Goal: Transaction & Acquisition: Book appointment/travel/reservation

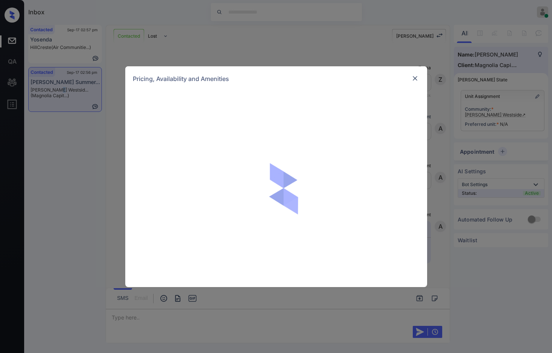
scroll to position [369, 0]
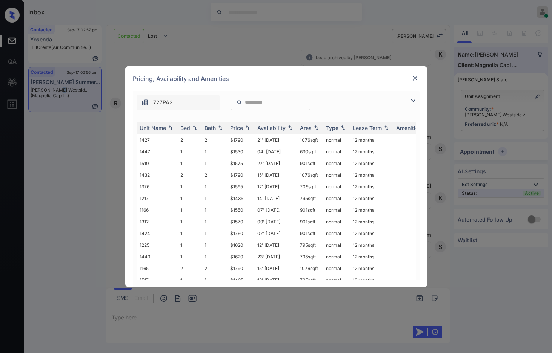
click at [414, 102] on img at bounding box center [412, 100] width 9 height 9
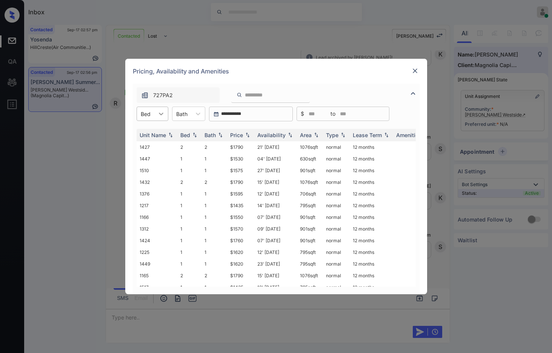
click at [156, 114] on div at bounding box center [161, 114] width 14 height 14
click at [150, 148] on div "2" at bounding box center [153, 146] width 32 height 14
click at [249, 135] on img at bounding box center [248, 135] width 8 height 5
drag, startPoint x: 219, startPoint y: 146, endPoint x: 244, endPoint y: 145, distance: 25.7
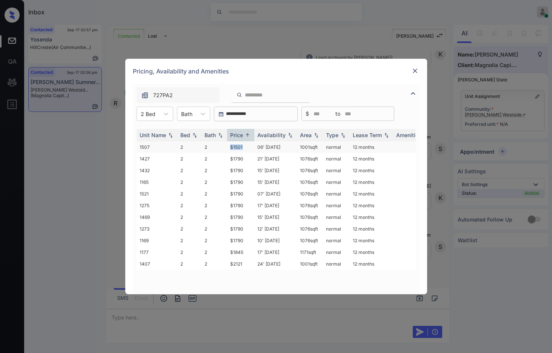
click at [244, 145] on tr "1507 2 2 $1501 06' Nov 25 1001 sqft normal 12 months" at bounding box center [334, 147] width 394 height 12
click at [244, 157] on td "$1790" at bounding box center [240, 159] width 27 height 12
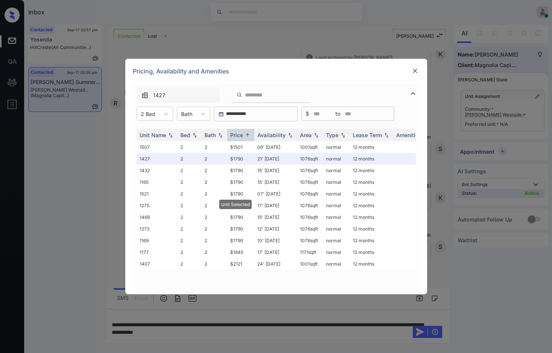
click at [415, 69] on img at bounding box center [415, 71] width 8 height 8
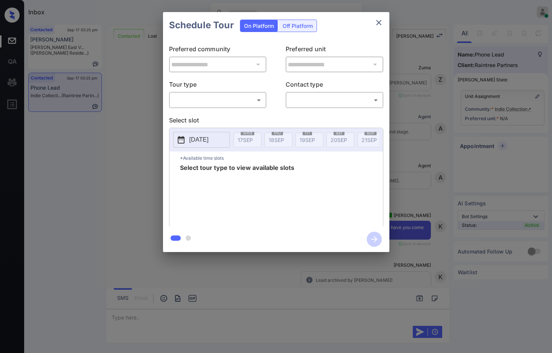
scroll to position [1012, 0]
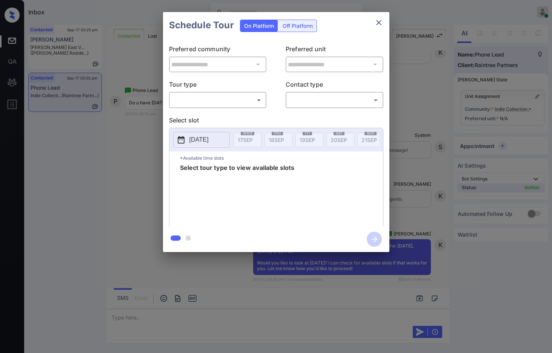
click at [420, 115] on div "**********" at bounding box center [276, 132] width 552 height 264
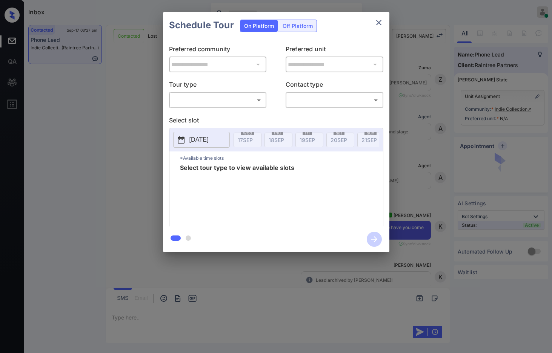
scroll to position [1094, 0]
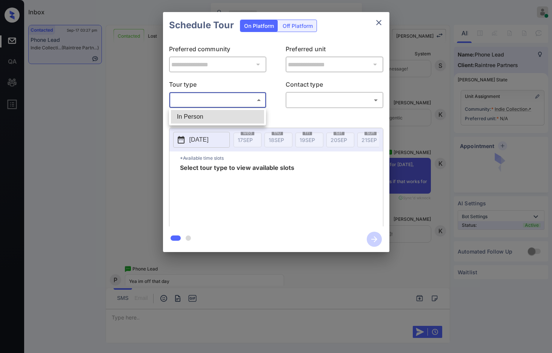
click at [247, 103] on body "Inbox Jezcil Usanastre Online Set yourself offline Set yourself on break Profil…" at bounding box center [276, 176] width 552 height 353
click at [245, 111] on li "In Person" at bounding box center [217, 117] width 93 height 14
type input "********"
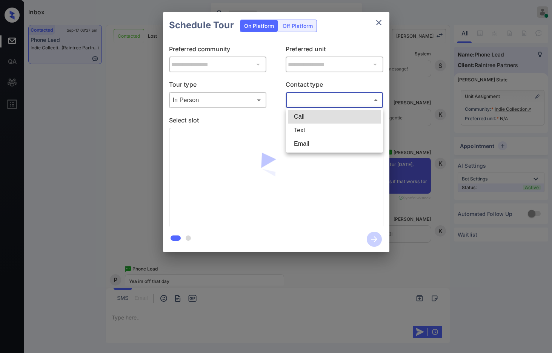
drag, startPoint x: 341, startPoint y: 94, endPoint x: 343, endPoint y: 104, distance: 10.4
click at [341, 95] on body "Inbox Jezcil Usanastre Online Set yourself offline Set yourself on break Profil…" at bounding box center [276, 176] width 552 height 353
click at [341, 132] on li "Text" at bounding box center [334, 131] width 93 height 14
type input "****"
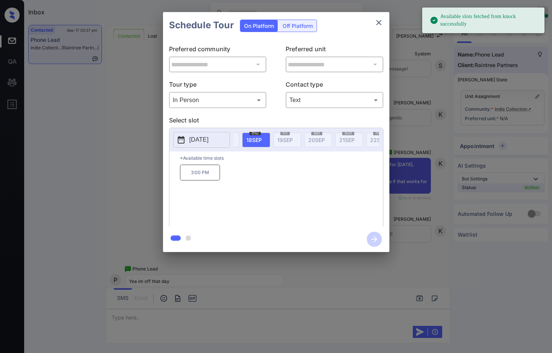
scroll to position [0, 100]
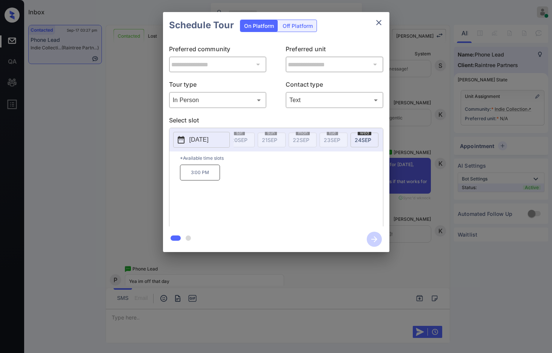
click at [221, 136] on button "2025-09-18" at bounding box center [201, 140] width 57 height 16
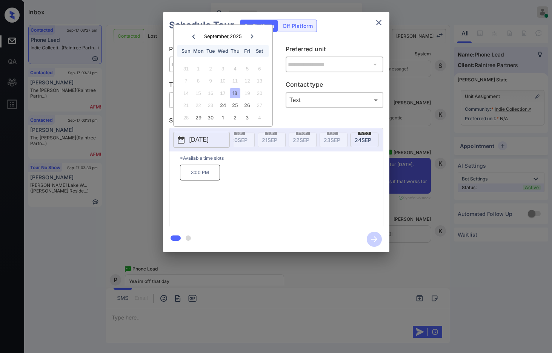
click at [120, 166] on div "**********" at bounding box center [276, 132] width 552 height 264
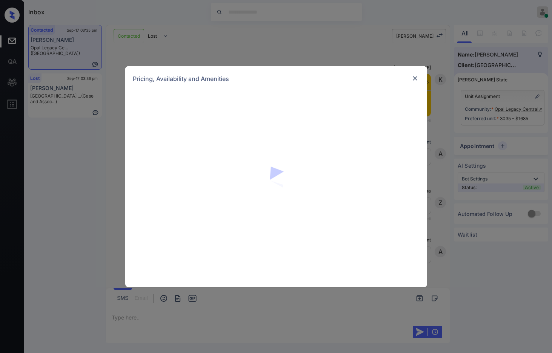
scroll to position [814, 0]
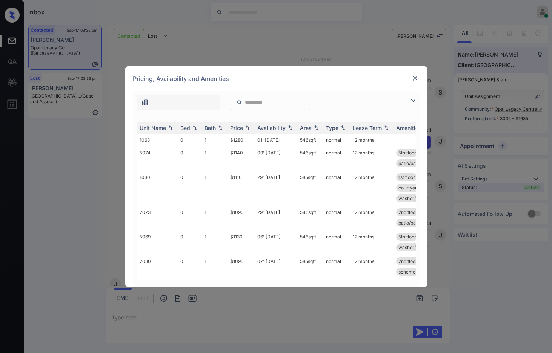
click at [416, 99] on img at bounding box center [412, 100] width 9 height 9
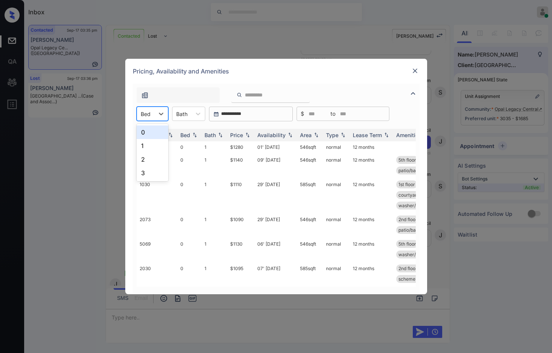
click at [150, 114] on div at bounding box center [146, 114] width 10 height 8
click at [151, 158] on div "2" at bounding box center [153, 160] width 32 height 14
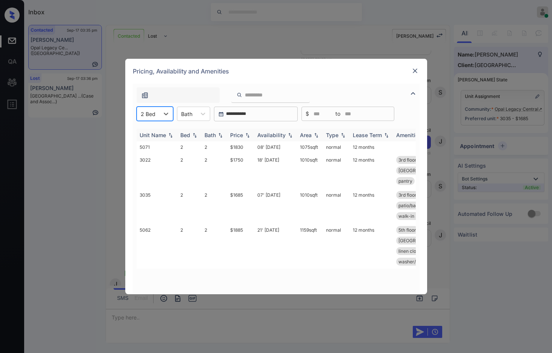
click at [247, 135] on img at bounding box center [248, 135] width 8 height 5
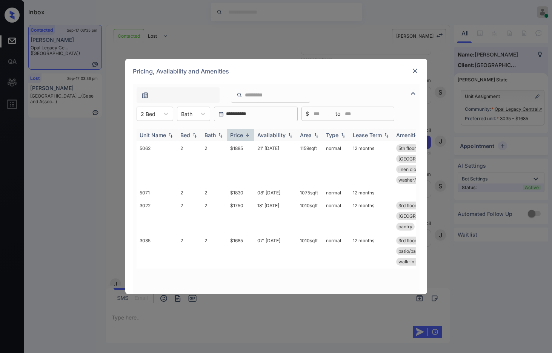
click at [247, 135] on img at bounding box center [248, 135] width 8 height 6
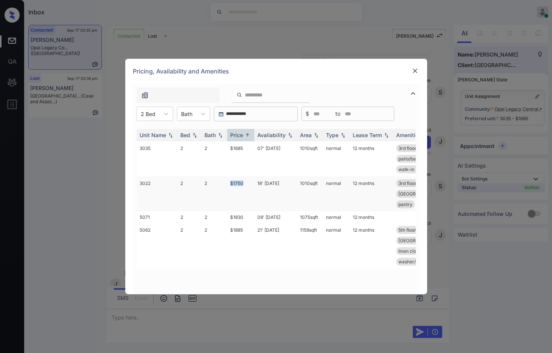
drag, startPoint x: 221, startPoint y: 190, endPoint x: 246, endPoint y: 188, distance: 25.7
click at [246, 188] on tr "3022 2 2 $1750 18' Aug 25 1010 sqft normal 12 months 3rd floor close to amenit.…" at bounding box center [334, 194] width 394 height 35
click at [247, 187] on td "$1750" at bounding box center [240, 194] width 27 height 35
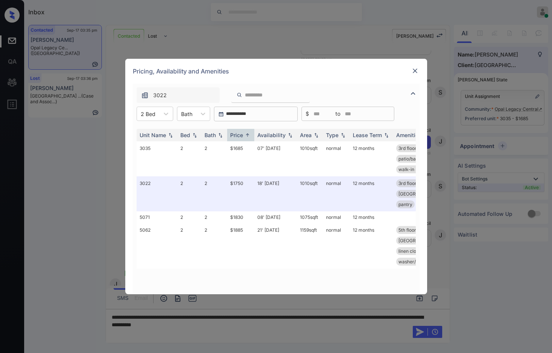
click at [415, 73] on img at bounding box center [415, 71] width 8 height 8
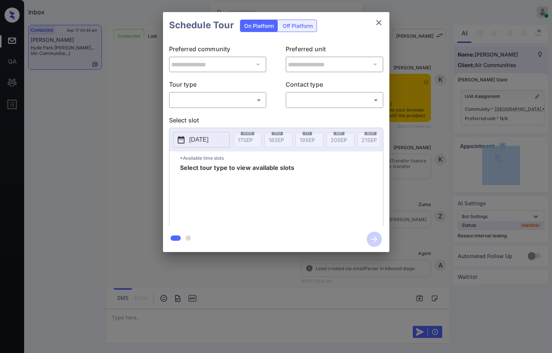
scroll to position [2581, 0]
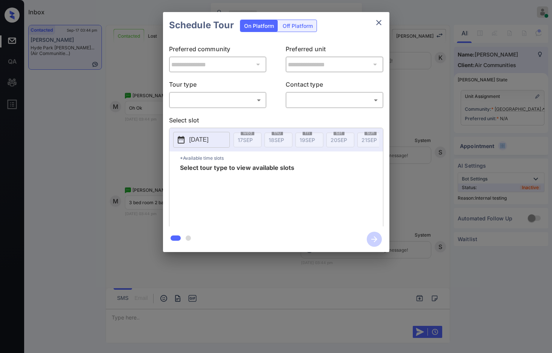
click at [254, 105] on body "Inbox Jezcil Usanastre Online Set yourself offline Set yourself on break Profil…" at bounding box center [276, 176] width 552 height 353
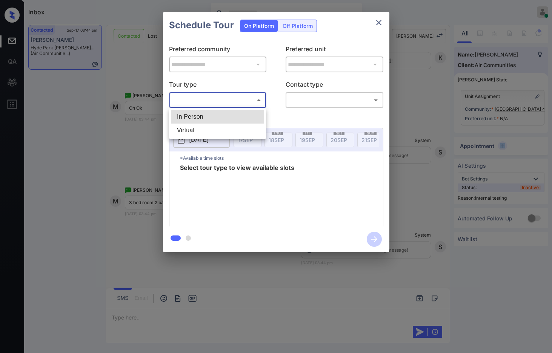
click at [234, 119] on li "In Person" at bounding box center [217, 117] width 93 height 14
type input "********"
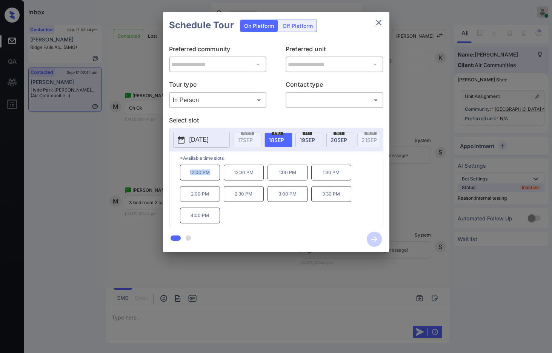
drag, startPoint x: 179, startPoint y: 181, endPoint x: 215, endPoint y: 183, distance: 35.5
click at [215, 183] on div "*Available time slots 12:00 PM 12:30 PM 1:00 PM 1:30 PM 2:00 PM 2:30 PM 3:00 PM…" at bounding box center [275, 190] width 213 height 77
copy p "12:00 PM"
drag, startPoint x: 184, startPoint y: 221, endPoint x: 215, endPoint y: 221, distance: 30.9
click at [215, 221] on p "4:00 PM" at bounding box center [200, 216] width 40 height 16
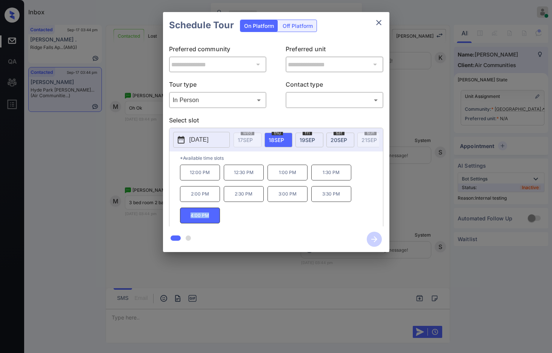
copy p "4:00 PM"
click at [94, 187] on div "**********" at bounding box center [276, 132] width 552 height 264
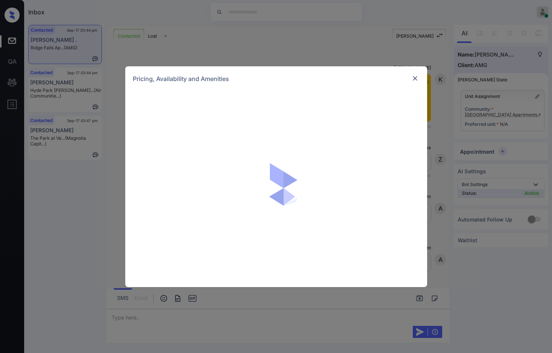
scroll to position [2054, 0]
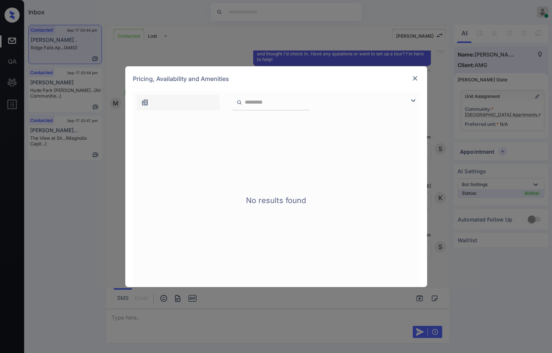
click at [411, 81] on img at bounding box center [415, 79] width 8 height 8
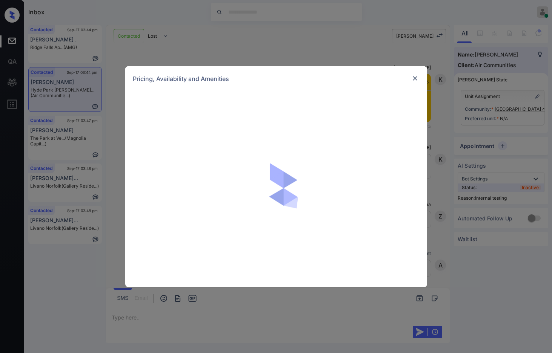
scroll to position [2669, 0]
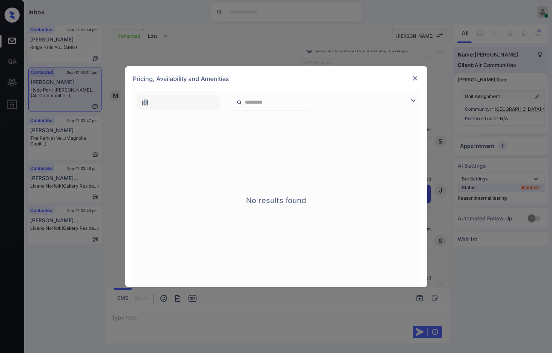
click at [416, 76] on img at bounding box center [415, 79] width 8 height 8
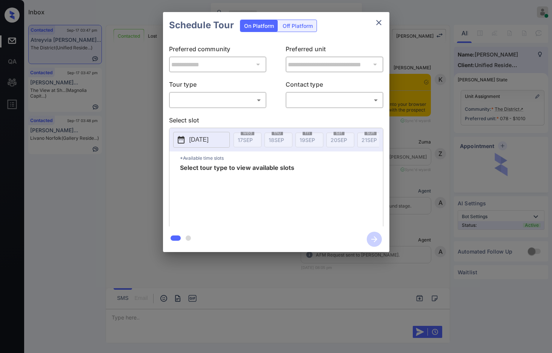
scroll to position [2323, 0]
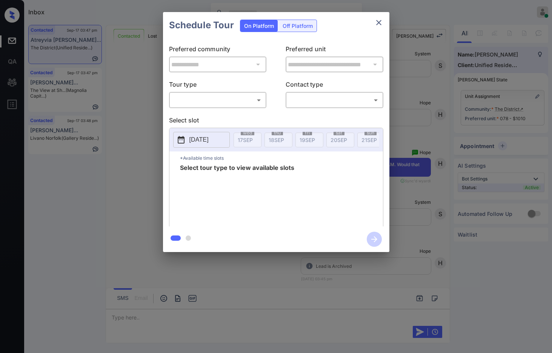
click at [231, 100] on body "Inbox Jezcil Usanastre Online Set yourself offline Set yourself on break Profil…" at bounding box center [276, 176] width 552 height 353
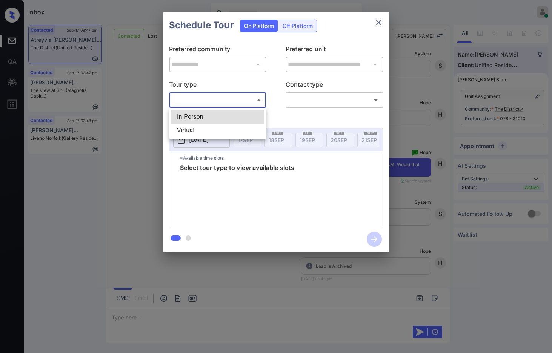
click at [234, 114] on li "In Person" at bounding box center [217, 117] width 93 height 14
type input "********"
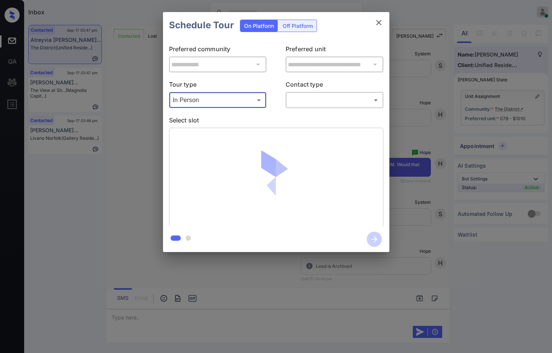
click at [307, 100] on body "Inbox Jezcil Usanastre Online Set yourself offline Set yourself on break Profil…" at bounding box center [276, 176] width 552 height 353
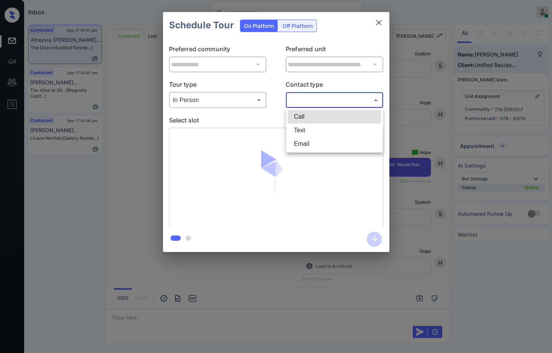
click at [324, 128] on li "Text" at bounding box center [334, 131] width 93 height 14
type input "****"
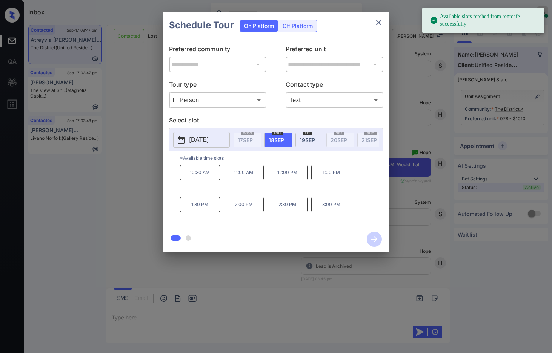
scroll to position [0, 116]
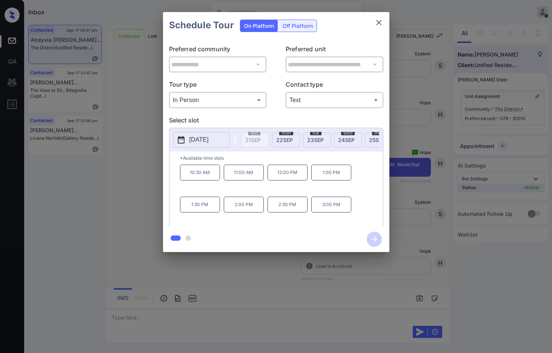
click at [284, 141] on span "[DATE]" at bounding box center [284, 140] width 17 height 6
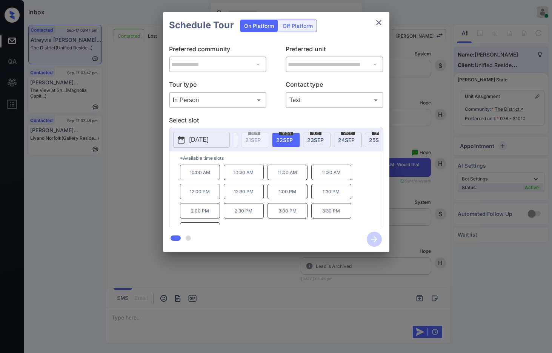
click at [401, 156] on div "**********" at bounding box center [276, 132] width 552 height 264
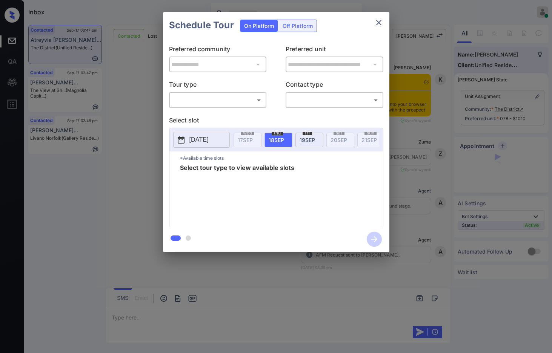
scroll to position [2447, 0]
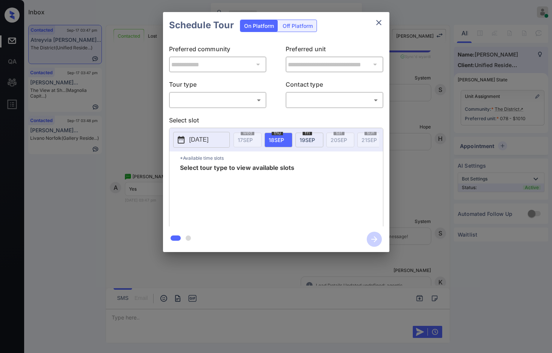
click at [237, 99] on body "Inbox Jezcil Usanastre Online Set yourself offline Set yourself on break Profil…" at bounding box center [276, 176] width 552 height 353
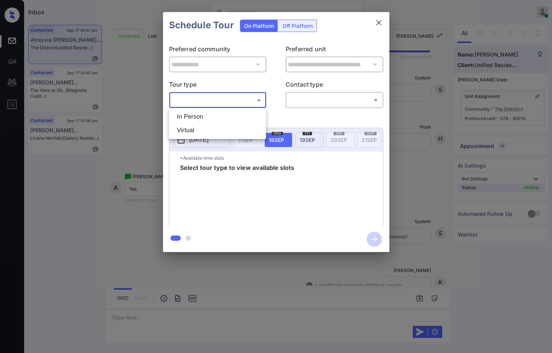
drag, startPoint x: 236, startPoint y: 121, endPoint x: 269, endPoint y: 106, distance: 35.6
click at [237, 121] on li "In Person" at bounding box center [217, 117] width 93 height 14
type input "********"
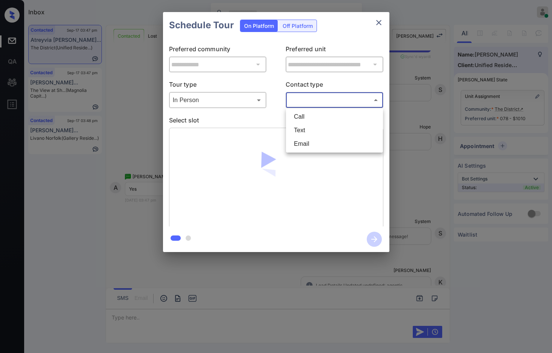
click at [326, 97] on body "Inbox Jezcil Usanastre Online Set yourself offline Set yourself on break Profil…" at bounding box center [276, 176] width 552 height 353
click at [320, 133] on li "Text" at bounding box center [334, 131] width 93 height 14
type input "****"
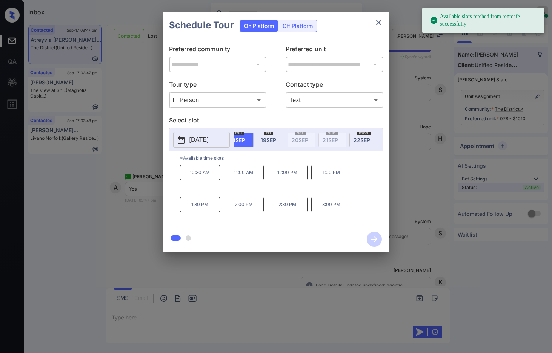
scroll to position [0, 50]
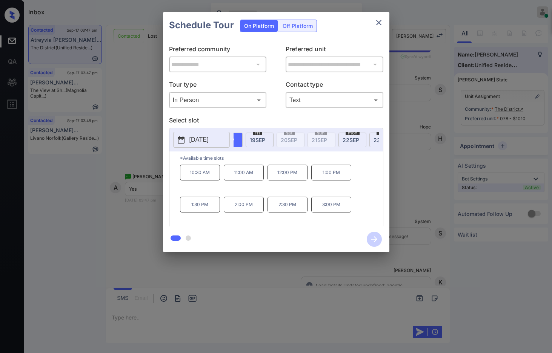
click at [348, 138] on span "22 SEP" at bounding box center [350, 140] width 17 height 6
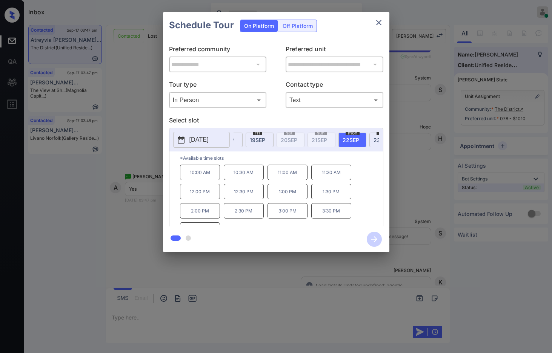
click at [203, 180] on p "10:00 AM" at bounding box center [200, 172] width 40 height 15
click at [378, 237] on icon "button" at bounding box center [374, 239] width 15 height 15
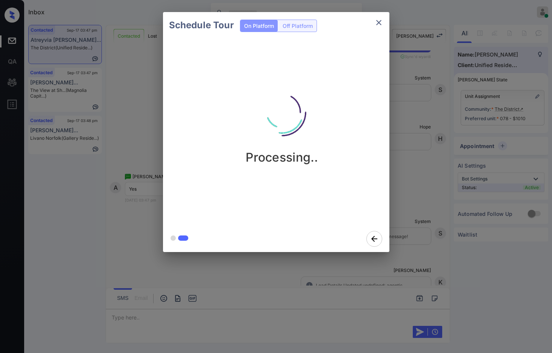
click at [378, 196] on div "Processing.." at bounding box center [282, 131] width 238 height 187
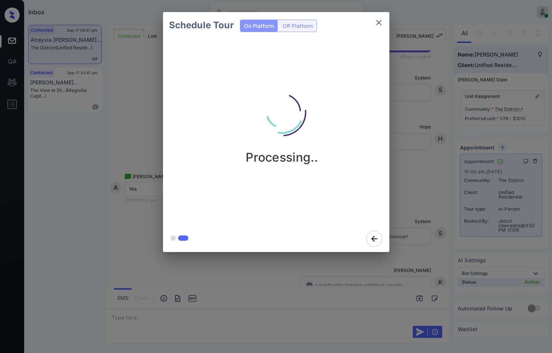
click at [404, 205] on div "Schedule Tour On Platform Off Platform Processing.." at bounding box center [276, 132] width 552 height 264
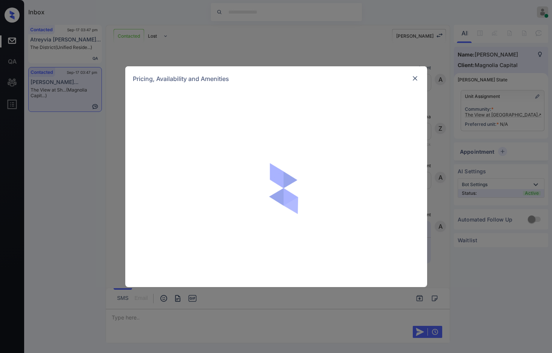
scroll to position [623, 0]
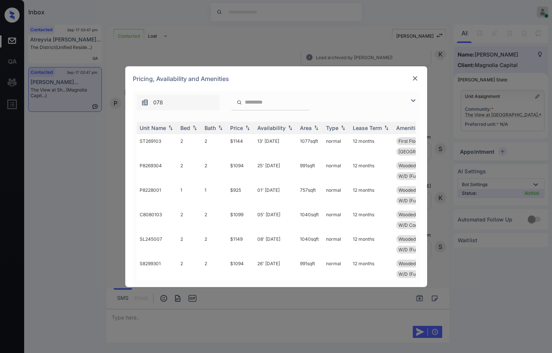
click at [413, 103] on img at bounding box center [412, 100] width 9 height 9
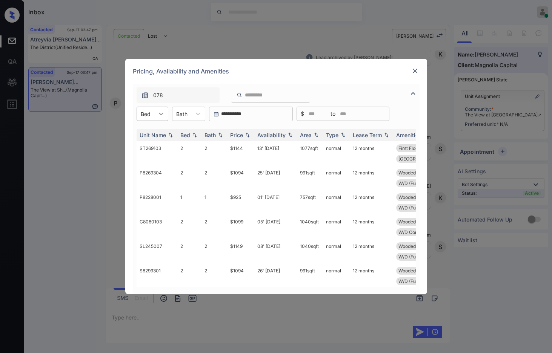
click at [156, 114] on div at bounding box center [161, 114] width 14 height 14
click at [158, 128] on div "1" at bounding box center [153, 133] width 32 height 14
click at [244, 133] on div "Price" at bounding box center [240, 135] width 21 height 6
click at [244, 133] on img at bounding box center [248, 135] width 8 height 6
drag, startPoint x: 232, startPoint y: 172, endPoint x: 241, endPoint y: 171, distance: 9.1
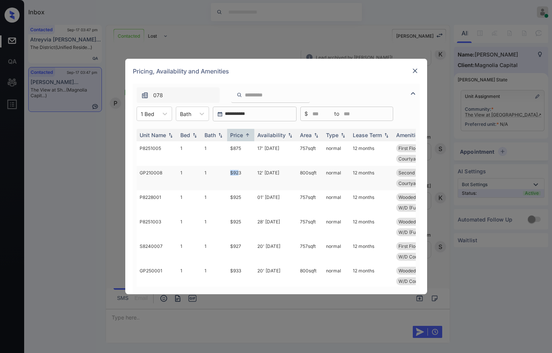
click at [241, 171] on tr "GP210008 1 1 $923 12' Sep 25 800 sqft normal 12 months Second Floor Upgrade Flo…" at bounding box center [334, 178] width 394 height 25
click at [242, 171] on td "$923" at bounding box center [240, 178] width 27 height 25
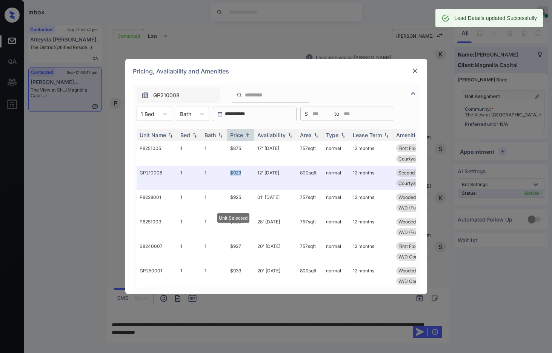
click at [413, 74] on img at bounding box center [415, 71] width 8 height 8
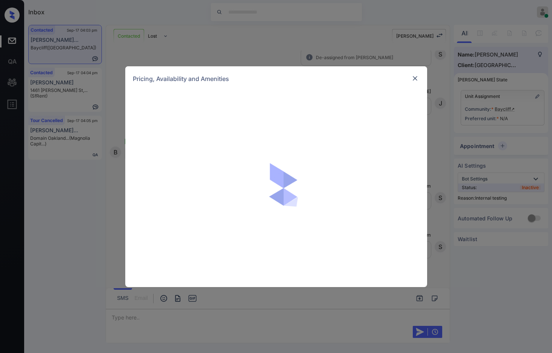
scroll to position [0, 3]
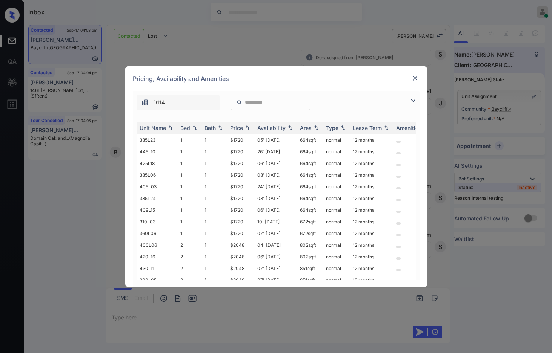
click at [412, 102] on img at bounding box center [412, 100] width 9 height 9
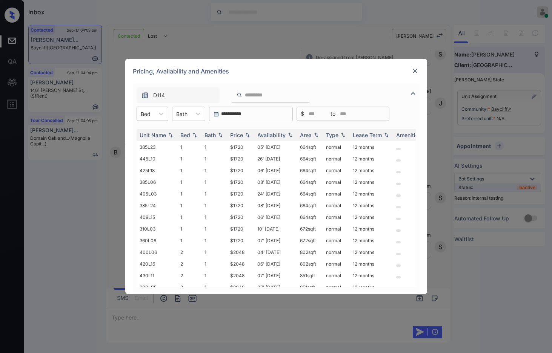
click at [148, 113] on div at bounding box center [146, 114] width 10 height 8
click at [142, 145] on div "2" at bounding box center [153, 146] width 32 height 14
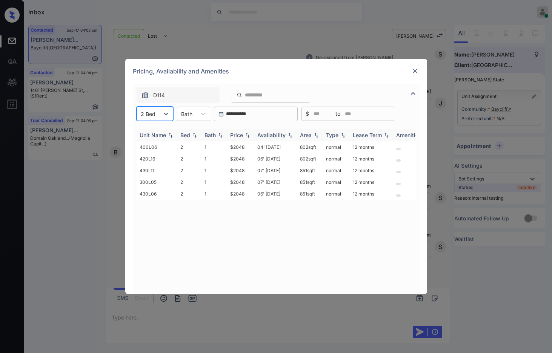
click at [249, 134] on img at bounding box center [248, 135] width 8 height 5
click at [249, 134] on img at bounding box center [248, 135] width 8 height 6
drag, startPoint x: 226, startPoint y: 146, endPoint x: 246, endPoint y: 146, distance: 19.6
click at [246, 146] on tr "400L06 2 1 $2048 04' Sep 25 802 sqft normal 12 months" at bounding box center [334, 147] width 394 height 12
click at [246, 146] on td "$2048" at bounding box center [240, 147] width 27 height 12
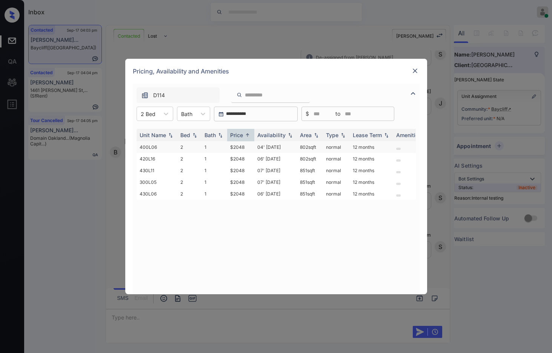
click at [246, 146] on td "$2048" at bounding box center [240, 147] width 27 height 12
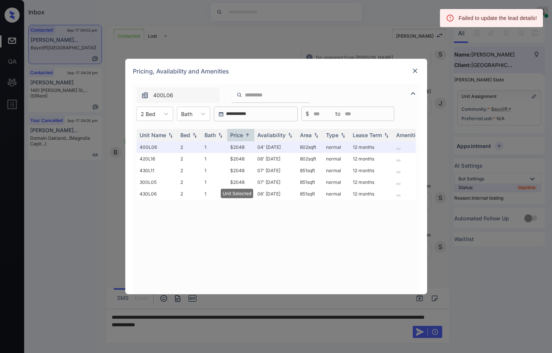
click at [416, 68] on img at bounding box center [415, 71] width 8 height 8
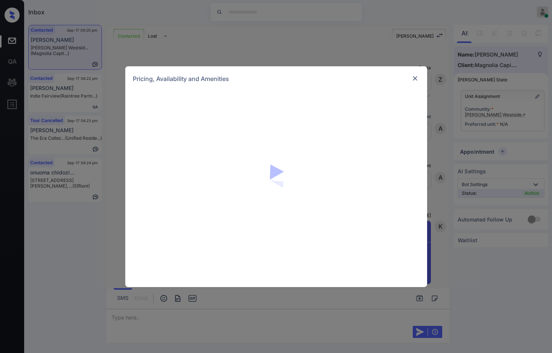
scroll to position [571, 0]
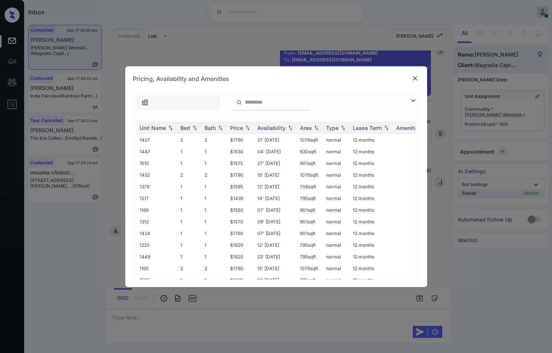
click at [413, 104] on img at bounding box center [412, 100] width 9 height 9
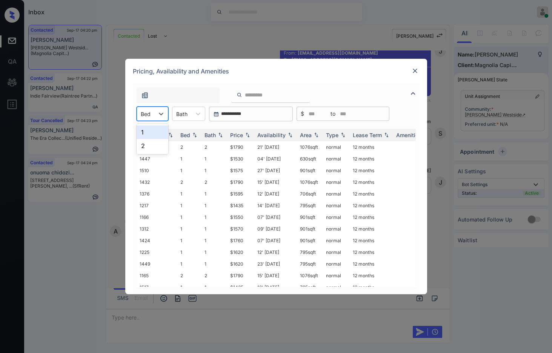
drag, startPoint x: 147, startPoint y: 109, endPoint x: 154, endPoint y: 125, distance: 17.0
click at [148, 109] on div "Bed" at bounding box center [145, 114] width 17 height 11
click at [158, 134] on div "1" at bounding box center [153, 133] width 32 height 14
click at [247, 135] on img at bounding box center [248, 135] width 8 height 5
click at [247, 135] on img at bounding box center [248, 135] width 8 height 6
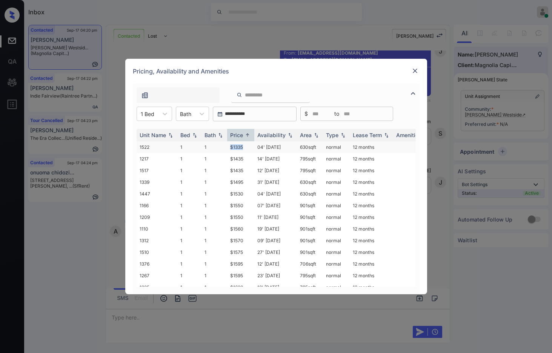
drag, startPoint x: 228, startPoint y: 146, endPoint x: 251, endPoint y: 146, distance: 23.0
click at [251, 146] on td "$1335" at bounding box center [240, 147] width 27 height 12
click at [241, 178] on td "$1495" at bounding box center [240, 183] width 27 height 12
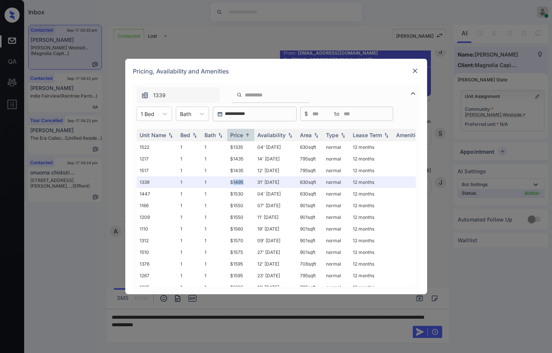
click at [412, 70] on img at bounding box center [415, 71] width 8 height 8
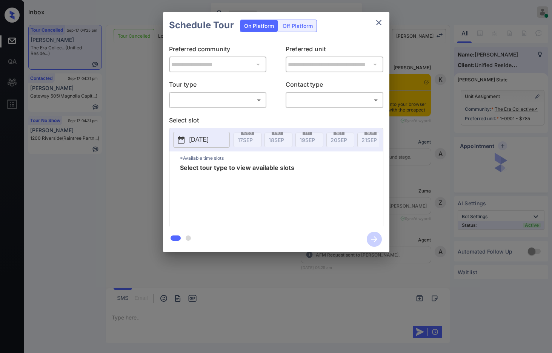
scroll to position [2601, 0]
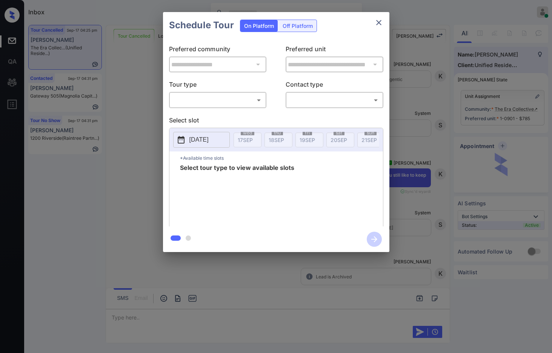
click at [228, 100] on body "Inbox Jezcil Usanastre Online Set yourself offline Set yourself on break Profil…" at bounding box center [276, 176] width 552 height 353
click at [226, 113] on li "In Person" at bounding box center [217, 117] width 93 height 14
type input "********"
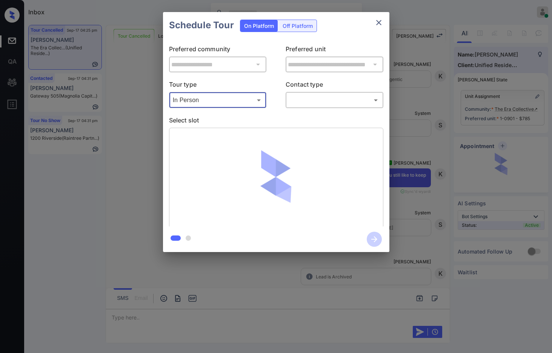
click at [288, 96] on body "Inbox Jezcil Usanastre Online Set yourself offline Set yourself on break Profil…" at bounding box center [276, 176] width 552 height 353
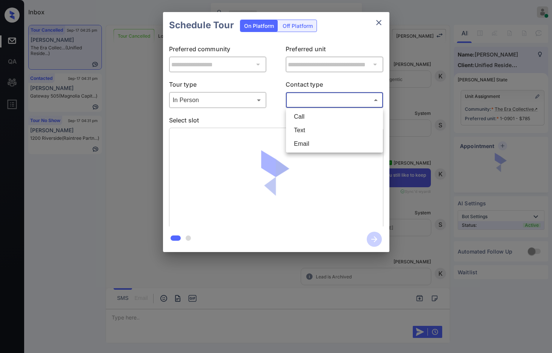
click at [309, 131] on li "Text" at bounding box center [334, 131] width 93 height 14
type input "****"
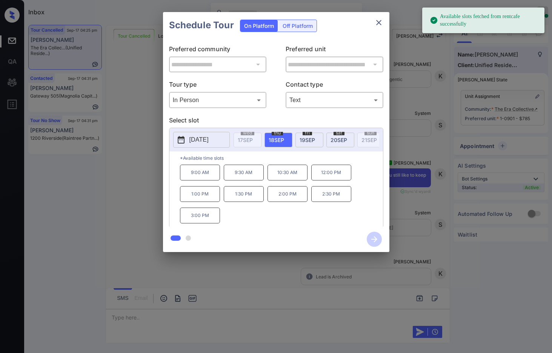
click at [316, 142] on div "fri 19 SEP" at bounding box center [309, 140] width 28 height 15
click at [249, 201] on p "2:00 PM" at bounding box center [244, 194] width 40 height 16
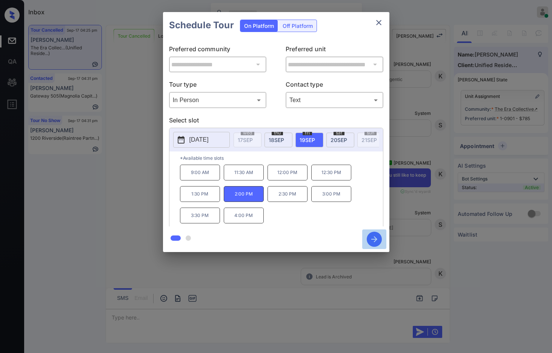
click at [367, 235] on button "button" at bounding box center [374, 240] width 24 height 20
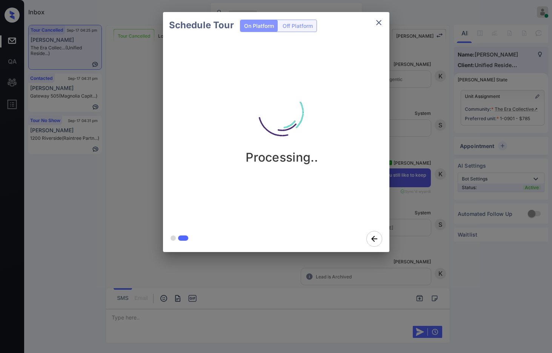
click at [329, 175] on div "Processing.." at bounding box center [282, 131] width 238 height 187
click at [336, 152] on div "Processing.." at bounding box center [282, 120] width 226 height 90
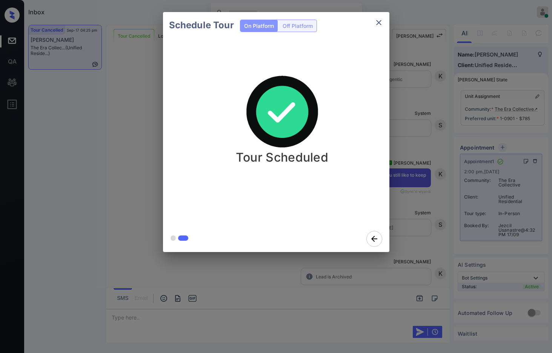
click at [137, 49] on div "Schedule Tour On Platform Off Platform Tour Scheduled" at bounding box center [276, 132] width 552 height 264
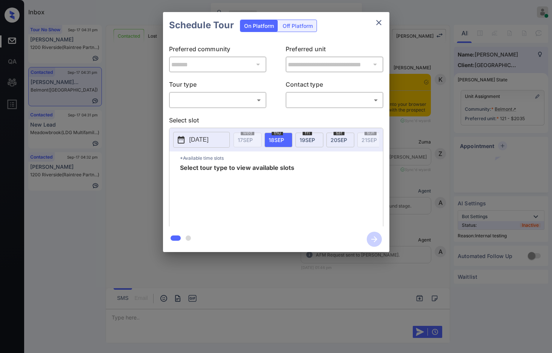
scroll to position [1696, 0]
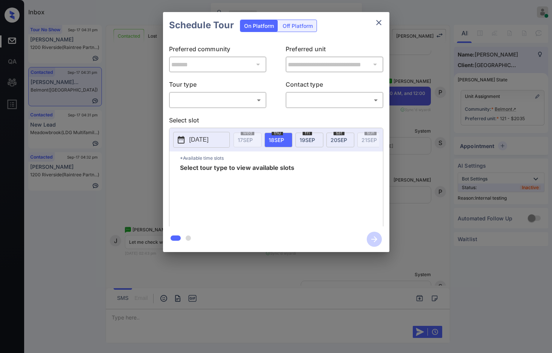
click at [224, 106] on body "Inbox Jezcil Usanastre Online Set yourself offline Set yourself on break Profil…" at bounding box center [276, 176] width 552 height 353
click at [227, 121] on li "In Person" at bounding box center [217, 117] width 93 height 14
type input "********"
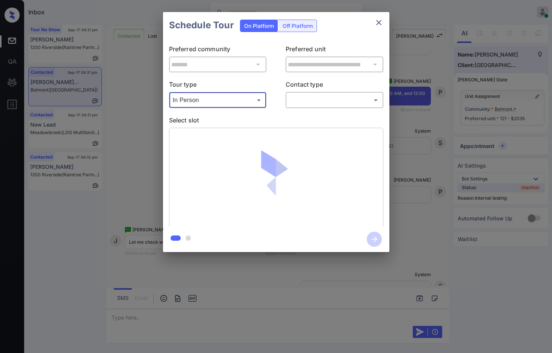
click at [356, 100] on body "Inbox Jezcil Usanastre Online Set yourself offline Set yourself on break Profil…" at bounding box center [276, 176] width 552 height 353
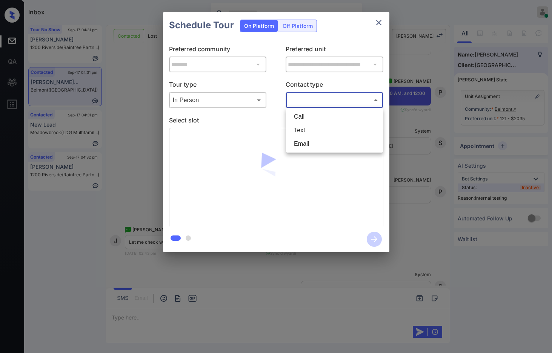
click at [316, 128] on li "Text" at bounding box center [334, 131] width 93 height 14
type input "****"
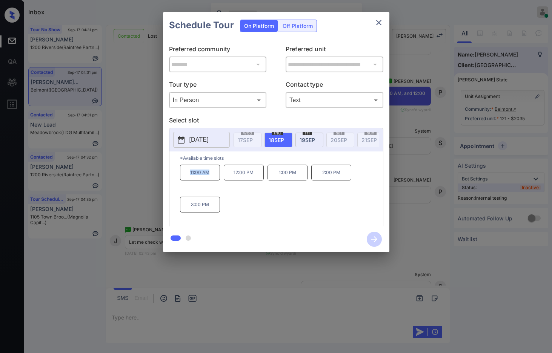
drag, startPoint x: 188, startPoint y: 178, endPoint x: 164, endPoint y: 170, distance: 25.4
click at [214, 178] on p "11:00 AM" at bounding box center [200, 173] width 40 height 16
copy p "11:00 AM"
click at [134, 165] on div "**********" at bounding box center [276, 132] width 552 height 264
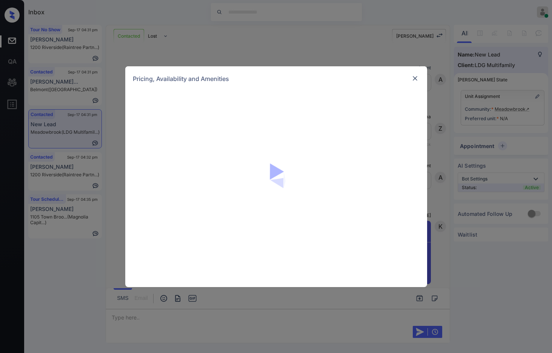
scroll to position [765, 0]
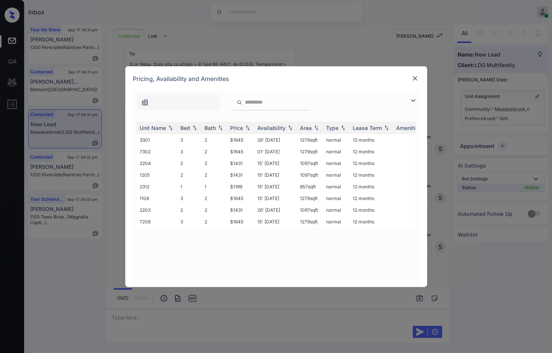
click at [416, 99] on img at bounding box center [412, 100] width 9 height 9
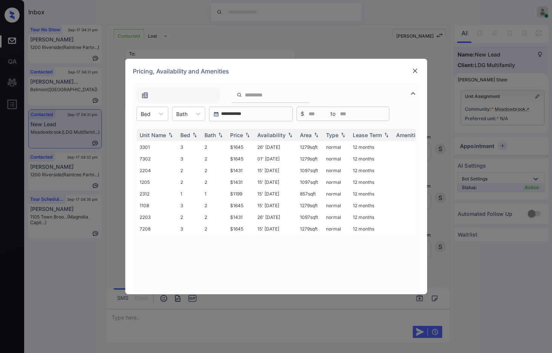
drag, startPoint x: 160, startPoint y: 116, endPoint x: 160, endPoint y: 123, distance: 6.8
click at [160, 115] on icon at bounding box center [161, 114] width 8 height 8
click at [166, 144] on div "2" at bounding box center [153, 146] width 32 height 14
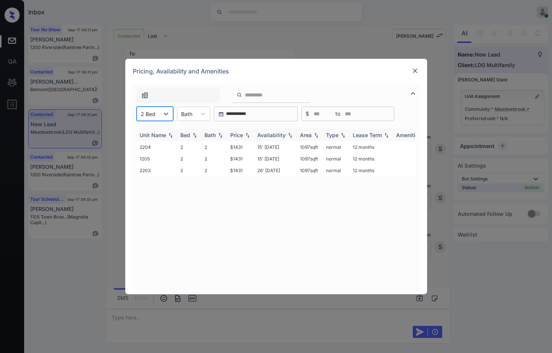
click at [248, 135] on img at bounding box center [248, 135] width 8 height 5
click at [248, 135] on img at bounding box center [248, 135] width 8 height 6
drag, startPoint x: 225, startPoint y: 172, endPoint x: 252, endPoint y: 171, distance: 27.2
click at [252, 171] on tr "2203 2 2 $1431 26' Aug 25 1097 sqft normal 12 months" at bounding box center [334, 171] width 394 height 12
click at [252, 171] on td "$1431" at bounding box center [240, 171] width 27 height 12
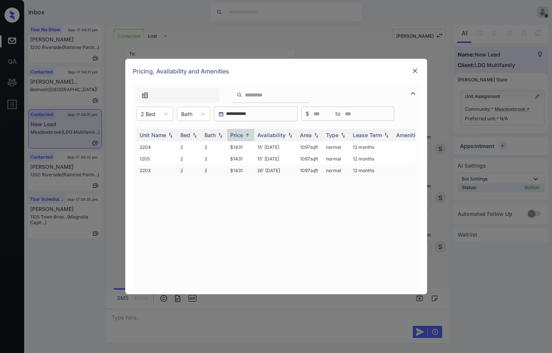
click at [252, 171] on td "$1431" at bounding box center [240, 171] width 27 height 12
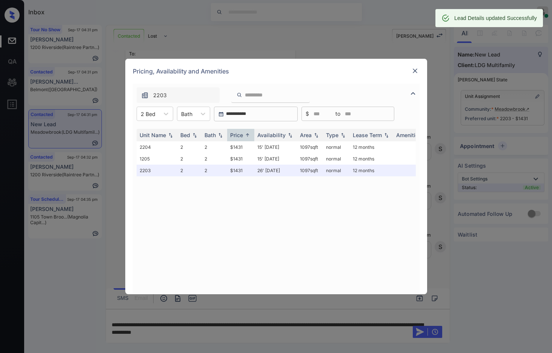
click at [412, 73] on img at bounding box center [415, 71] width 8 height 8
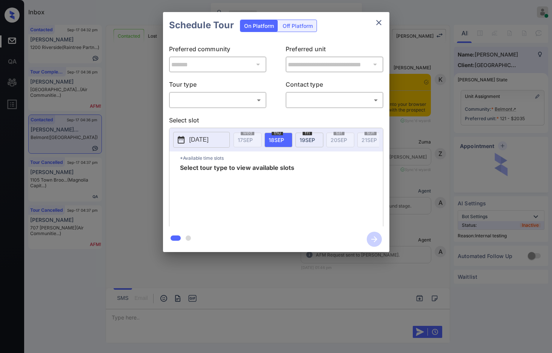
scroll to position [2252, 0]
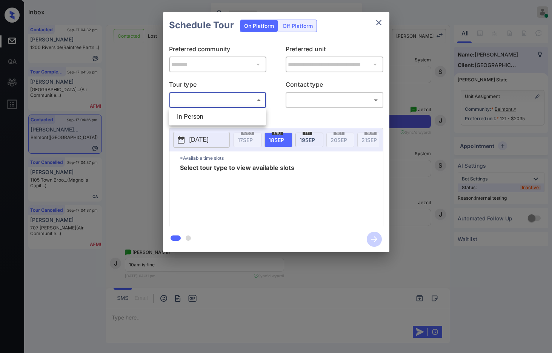
click at [210, 99] on body "Inbox Jezcil Usanastre Online Set yourself offline Set yourself on break Profil…" at bounding box center [276, 176] width 552 height 353
click at [209, 114] on li "In Person" at bounding box center [217, 117] width 93 height 14
type input "********"
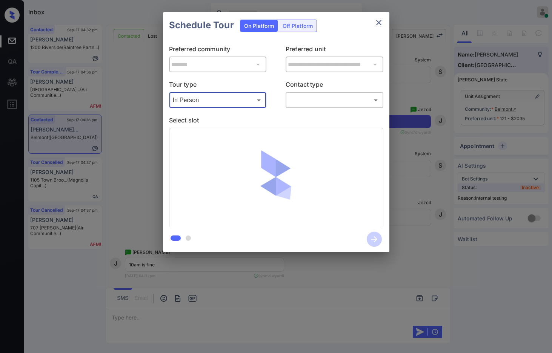
click at [295, 102] on body "Inbox Jezcil Usanastre Online Set yourself offline Set yourself on break Profil…" at bounding box center [276, 176] width 552 height 353
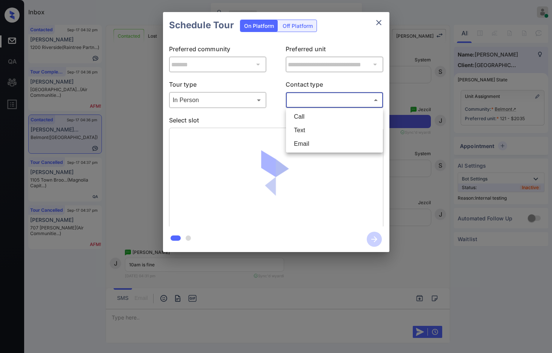
click at [304, 133] on li "Text" at bounding box center [334, 131] width 93 height 14
type input "****"
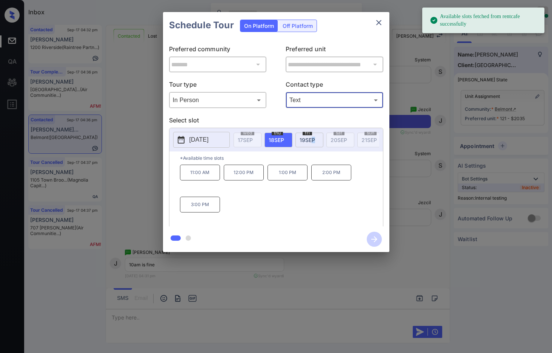
click at [313, 135] on div "fri 19 SEP" at bounding box center [309, 140] width 28 height 15
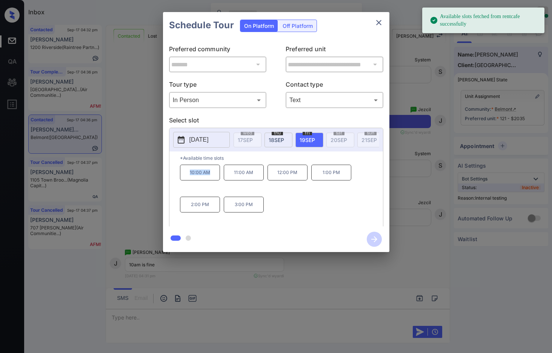
drag, startPoint x: 188, startPoint y: 176, endPoint x: 210, endPoint y: 173, distance: 22.0
click at [210, 173] on p "10:00 AM" at bounding box center [200, 173] width 40 height 16
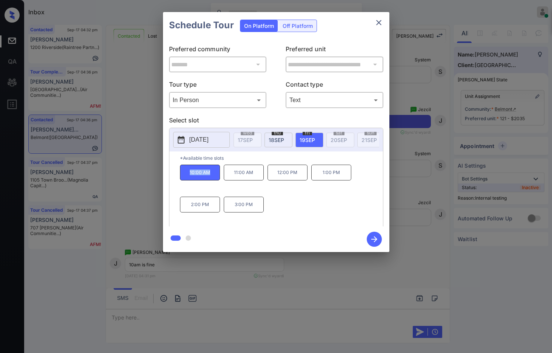
copy p "10:00 AM"
click at [150, 172] on div "**********" at bounding box center [276, 132] width 552 height 264
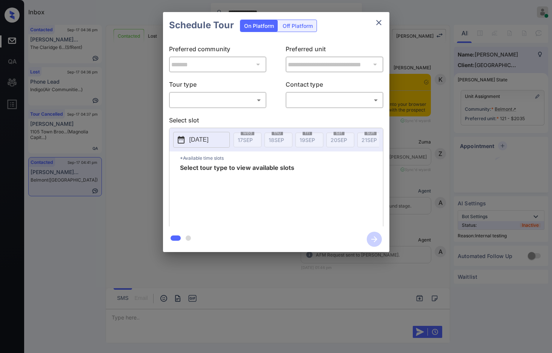
scroll to position [2995, 0]
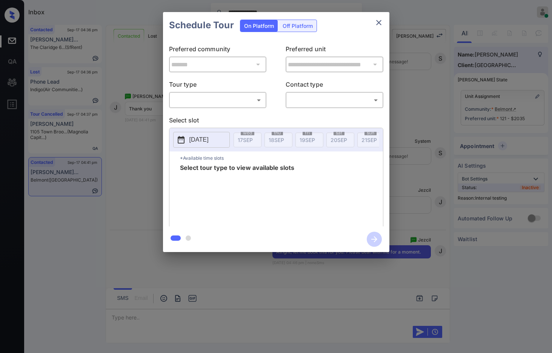
click at [212, 100] on body "**********" at bounding box center [276, 176] width 552 height 353
click at [212, 115] on li "In Person" at bounding box center [217, 117] width 93 height 14
type input "********"
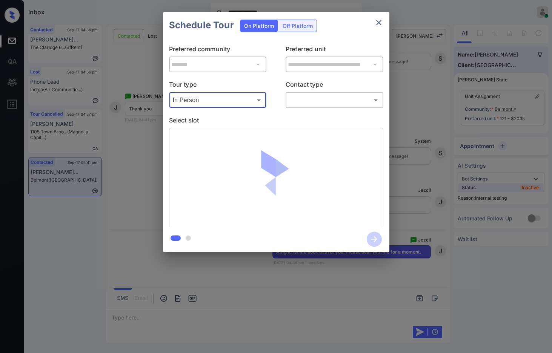
click at [308, 103] on body "**********" at bounding box center [276, 176] width 552 height 353
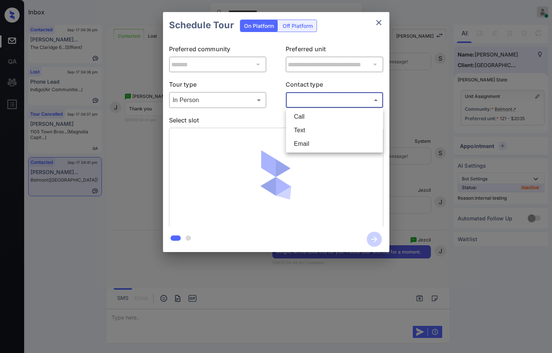
click at [305, 131] on li "Text" at bounding box center [334, 131] width 93 height 14
type input "****"
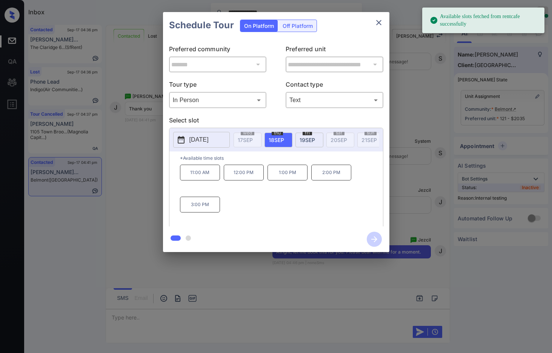
click at [308, 141] on span "19 SEP" at bounding box center [306, 140] width 15 height 6
drag, startPoint x: 193, startPoint y: 184, endPoint x: 202, endPoint y: 183, distance: 8.7
click at [194, 181] on p "10:00 AM" at bounding box center [200, 173] width 40 height 16
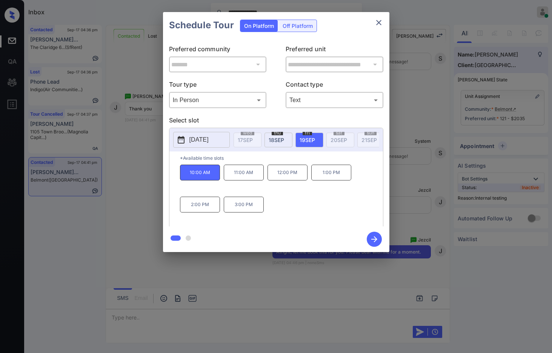
click at [374, 240] on icon "button" at bounding box center [374, 239] width 6 height 6
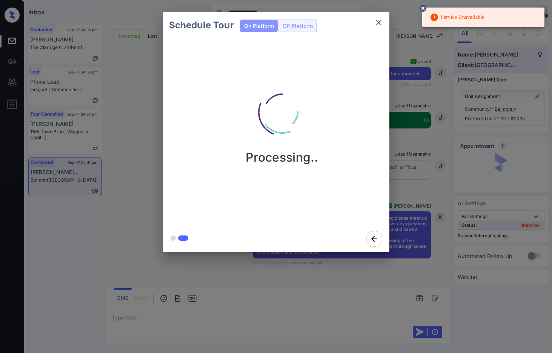
scroll to position [3174, 0]
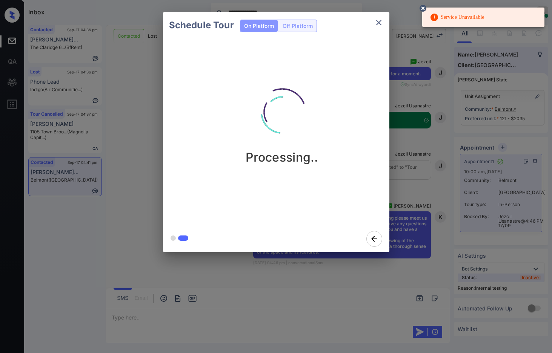
click at [111, 56] on div "Schedule Tour On Platform Off Platform Processing.." at bounding box center [276, 132] width 552 height 264
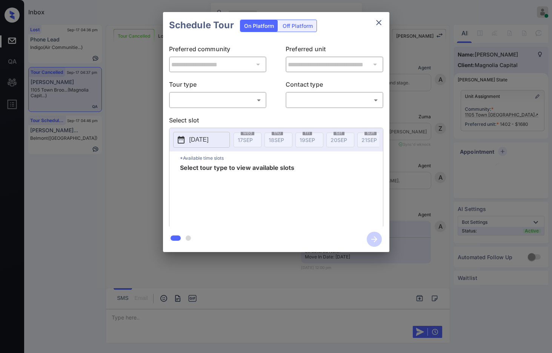
scroll to position [2503, 0]
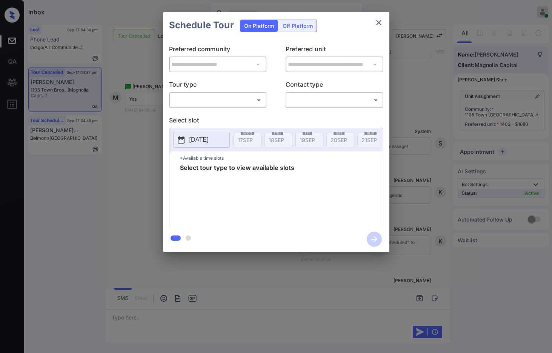
click at [244, 105] on body "Inbox Jezcil Usanastre Online Set yourself offline Set yourself on break Profil…" at bounding box center [276, 176] width 552 height 353
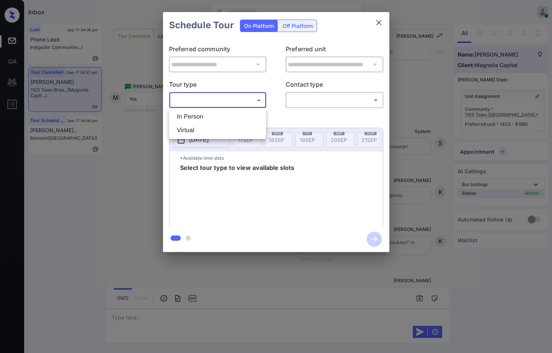
click at [243, 118] on li "In Person" at bounding box center [217, 117] width 93 height 14
type input "********"
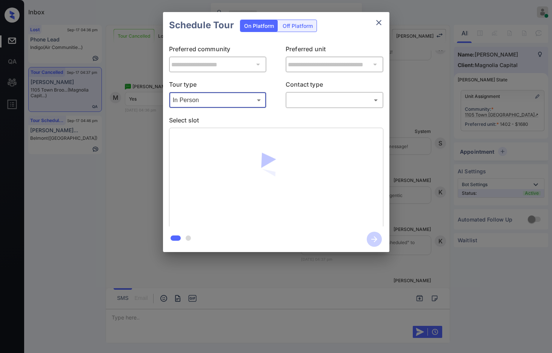
click at [339, 100] on body "Inbox Jezcil Usanastre Online Set yourself offline Set yourself on break Profil…" at bounding box center [276, 176] width 552 height 353
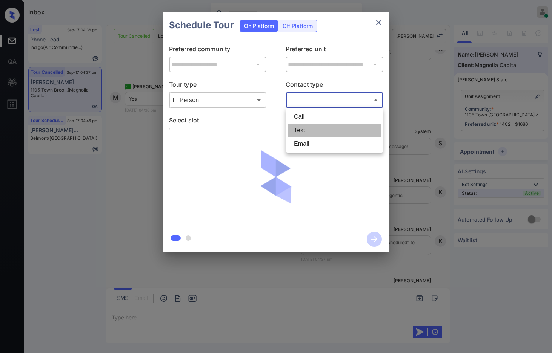
click at [317, 132] on li "Text" at bounding box center [334, 131] width 93 height 14
type input "****"
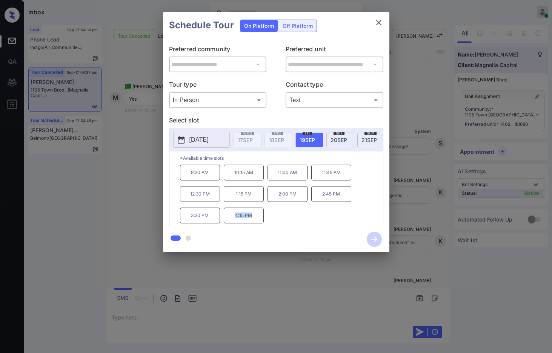
drag, startPoint x: 233, startPoint y: 223, endPoint x: 259, endPoint y: 221, distance: 26.5
click at [259, 221] on p "4:15 PM" at bounding box center [244, 216] width 40 height 16
copy p "4:15 PM"
click at [152, 213] on div "**********" at bounding box center [276, 132] width 552 height 264
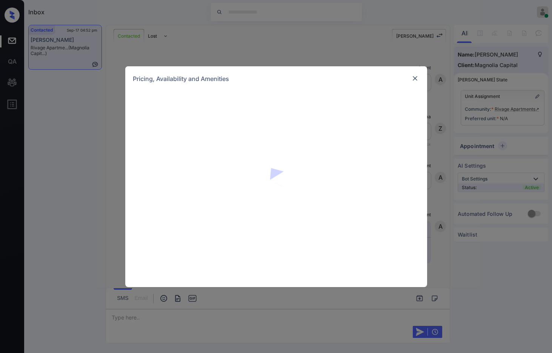
scroll to position [1532, 0]
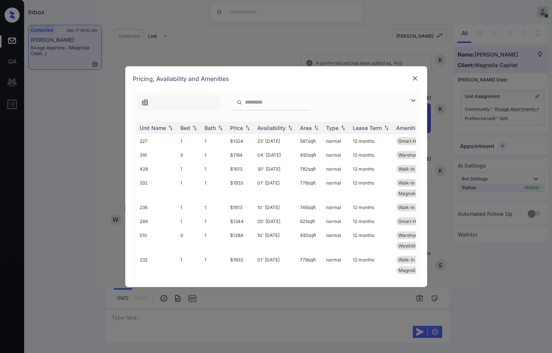
click at [418, 99] on div at bounding box center [414, 100] width 9 height 9
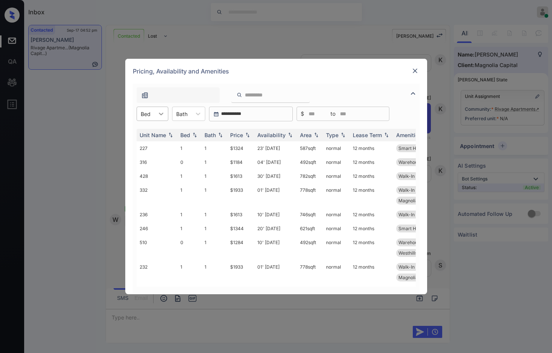
click at [154, 114] on div at bounding box center [161, 114] width 14 height 14
click at [161, 148] on div "1" at bounding box center [153, 146] width 32 height 14
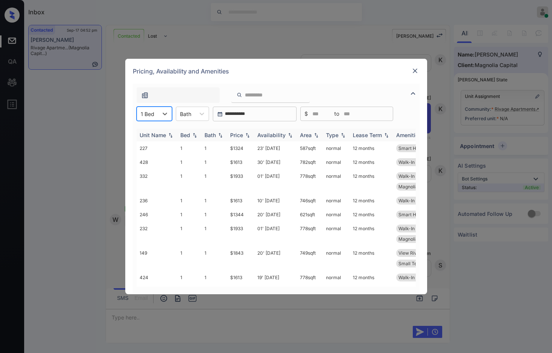
click at [247, 135] on img at bounding box center [248, 135] width 8 height 5
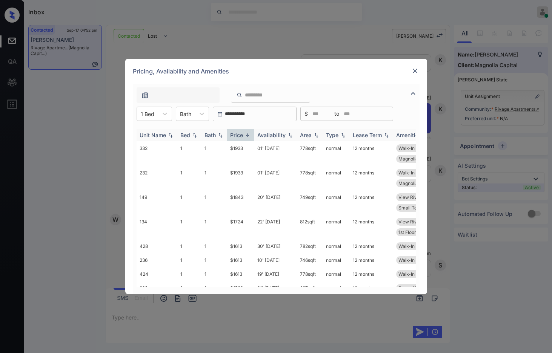
click at [247, 135] on img at bounding box center [248, 135] width 8 height 6
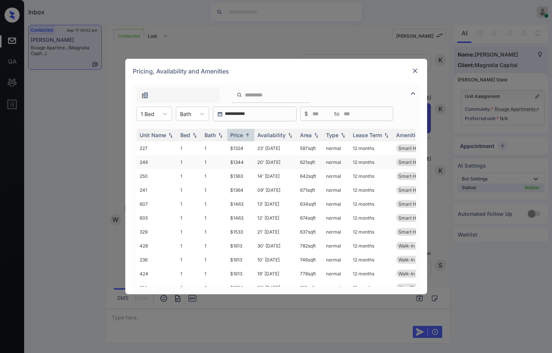
click at [243, 165] on td "$1344" at bounding box center [240, 162] width 27 height 14
click at [243, 163] on td "$1344" at bounding box center [240, 162] width 27 height 14
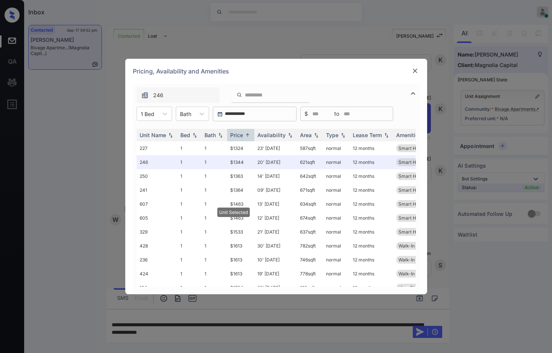
click at [416, 71] on img at bounding box center [415, 71] width 8 height 8
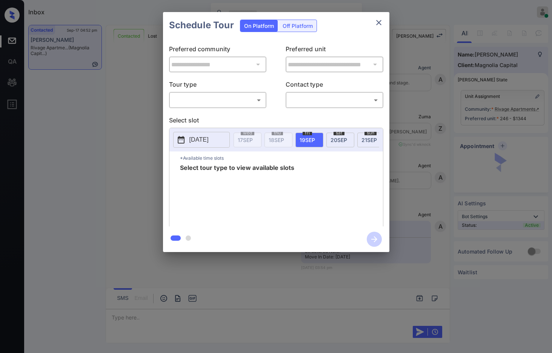
scroll to position [1468, 0]
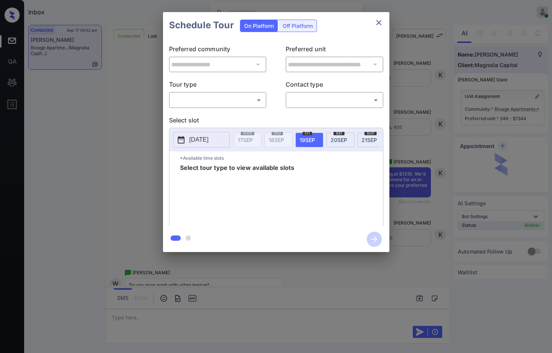
click at [192, 105] on body "Inbox Jezcil Usanastre Online Set yourself offline Set yourself on break Profil…" at bounding box center [276, 176] width 552 height 353
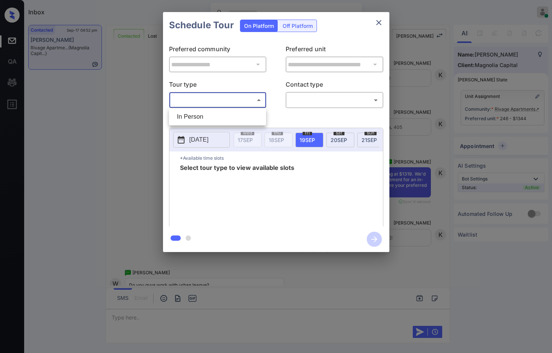
click at [199, 117] on li "In Person" at bounding box center [217, 117] width 93 height 14
type input "********"
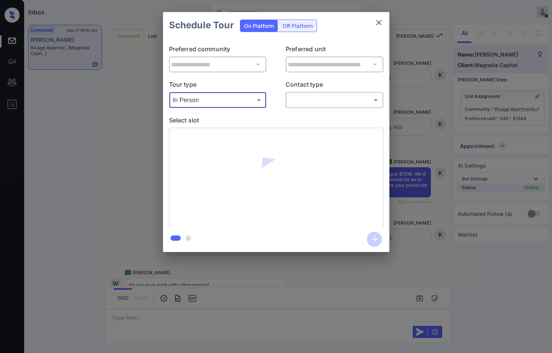
click at [296, 99] on body "Inbox Jezcil Usanastre Online Set yourself offline Set yourself on break Profil…" at bounding box center [276, 176] width 552 height 353
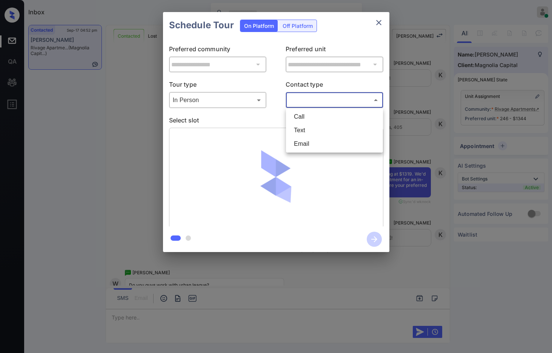
click at [310, 131] on li "Text" at bounding box center [334, 131] width 93 height 14
type input "****"
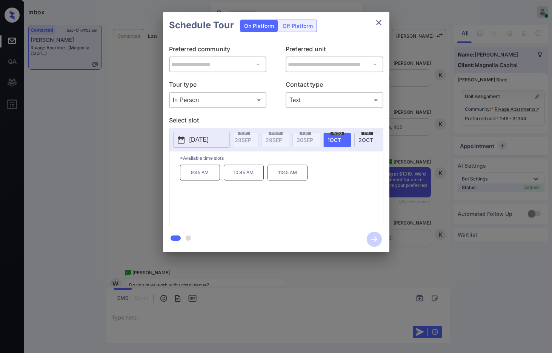
scroll to position [0, 338]
click at [149, 167] on div "**********" at bounding box center [276, 132] width 552 height 264
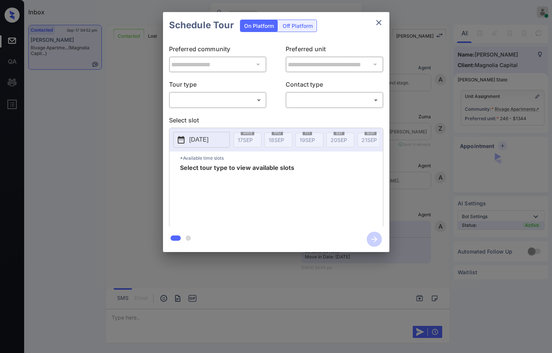
scroll to position [2053, 0]
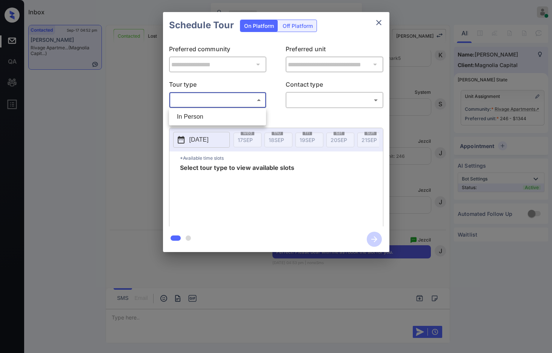
click at [199, 101] on body "Inbox Jezcil Usanastre Online Set yourself offline Set yourself on break Profil…" at bounding box center [276, 176] width 552 height 353
click at [198, 109] on ul "In Person" at bounding box center [217, 116] width 97 height 17
click at [201, 115] on li "In Person" at bounding box center [217, 117] width 93 height 14
type input "********"
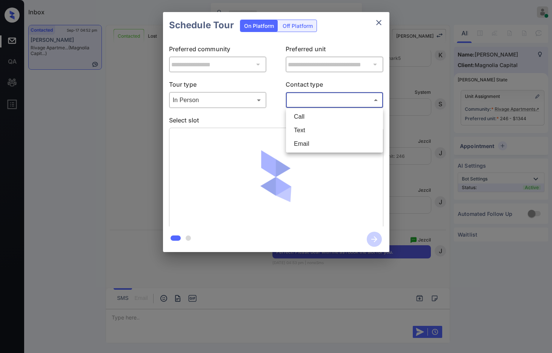
click at [294, 98] on body "Inbox Jezcil Usanastre Online Set yourself offline Set yourself on break Profil…" at bounding box center [276, 176] width 552 height 353
click at [298, 126] on li "Text" at bounding box center [334, 131] width 93 height 14
type input "****"
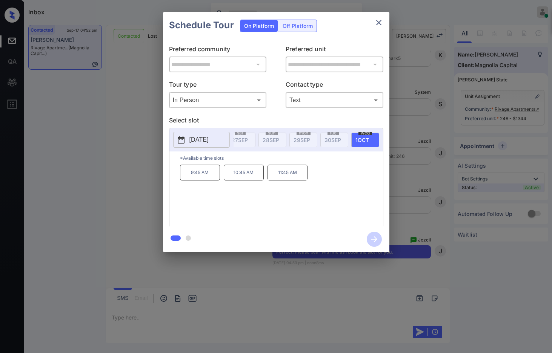
scroll to position [0, 338]
click at [207, 174] on p "9:45 AM" at bounding box center [200, 173] width 40 height 16
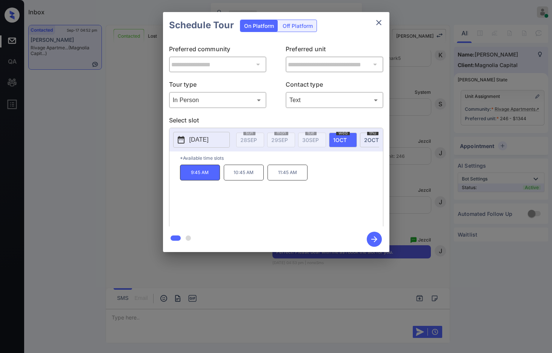
click at [378, 241] on icon "button" at bounding box center [374, 239] width 15 height 15
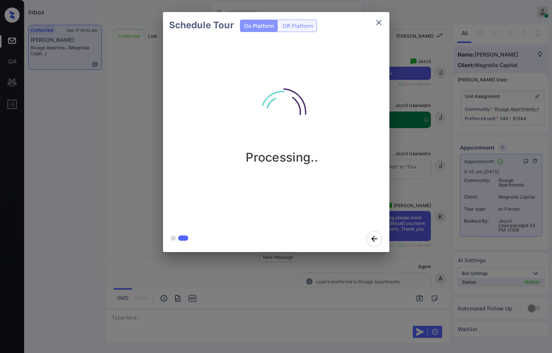
scroll to position [2263, 0]
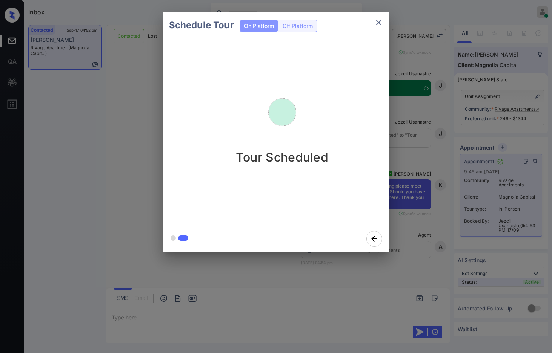
click at [150, 129] on div "Schedule Tour On Platform Off Platform Tour Scheduled" at bounding box center [276, 132] width 552 height 264
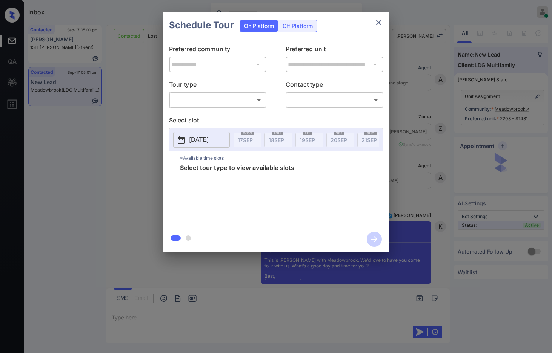
scroll to position [1939, 0]
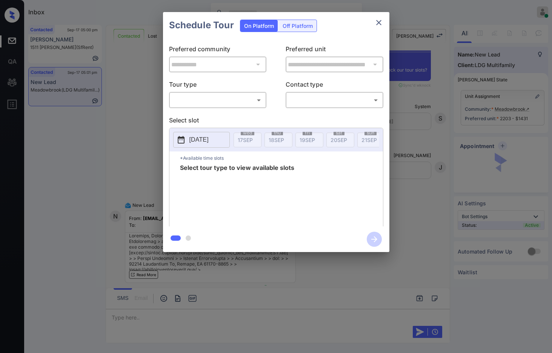
click at [192, 110] on div "**********" at bounding box center [276, 132] width 226 height 188
click at [193, 104] on body "Inbox Jezcil Usanastre Online Set yourself offline Set yourself on break Profil…" at bounding box center [276, 176] width 552 height 353
click at [195, 111] on li "In Person" at bounding box center [217, 117] width 93 height 14
type input "********"
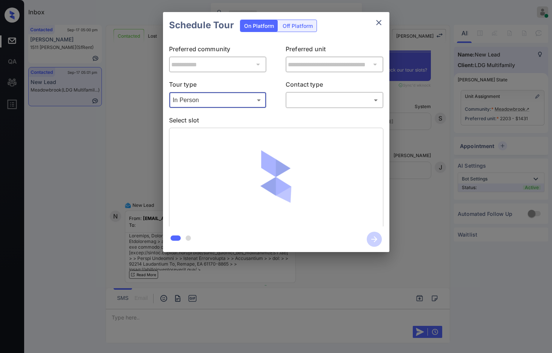
click at [313, 101] on body "Inbox Jezcil Usanastre Online Set yourself offline Set yourself on break Profil…" at bounding box center [276, 176] width 552 height 353
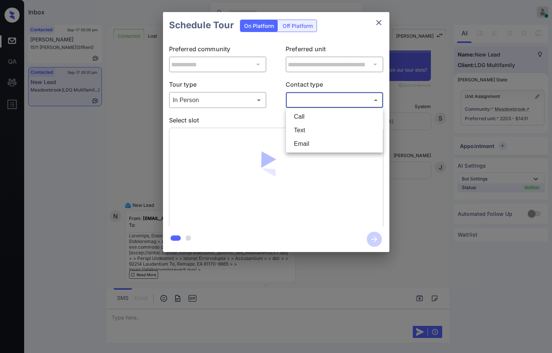
click at [314, 130] on li "Text" at bounding box center [334, 131] width 93 height 14
type input "****"
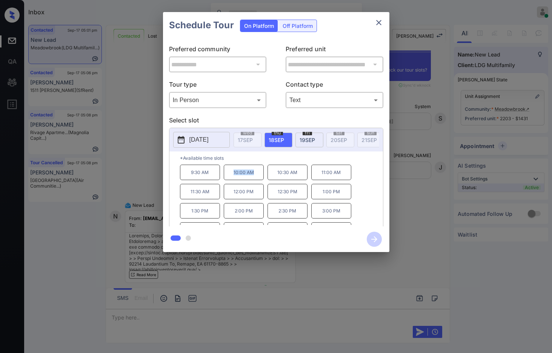
drag, startPoint x: 231, startPoint y: 180, endPoint x: 259, endPoint y: 178, distance: 27.6
click at [259, 178] on p "10:00 AM" at bounding box center [244, 172] width 40 height 15
copy p "10:00 AM"
click at [143, 174] on div "**********" at bounding box center [276, 132] width 552 height 264
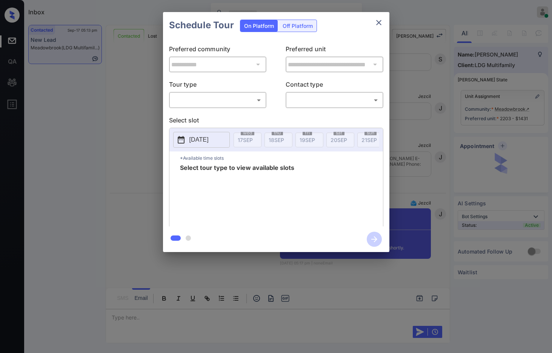
click at [225, 102] on body "Inbox Jezcil Usanastre Online Set yourself offline Set yourself on break Profil…" at bounding box center [276, 176] width 552 height 353
click at [203, 116] on li "In Person" at bounding box center [217, 117] width 93 height 14
type input "********"
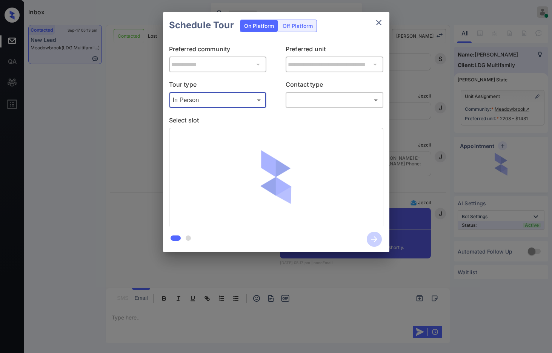
click at [338, 106] on body "Inbox Jezcil Usanastre Online Set yourself offline Set yourself on break Profil…" at bounding box center [276, 176] width 552 height 353
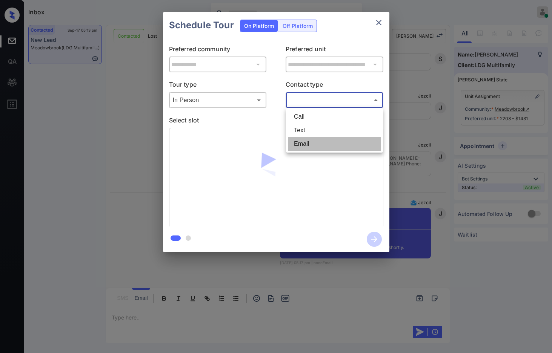
click at [324, 142] on li "Email" at bounding box center [334, 144] width 93 height 14
type input "*****"
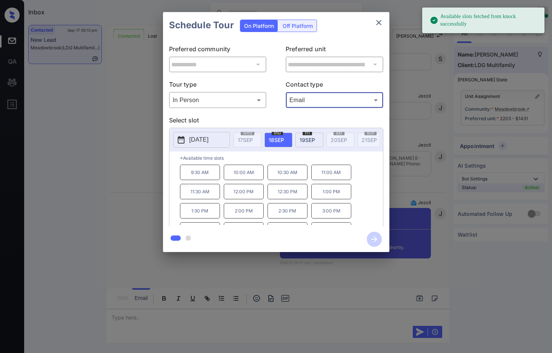
click at [249, 180] on p "10:00 AM" at bounding box center [244, 172] width 40 height 15
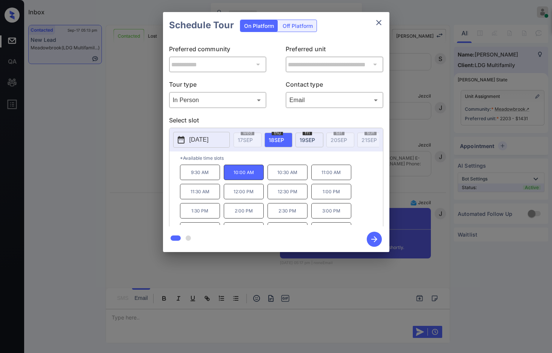
click at [370, 241] on icon "button" at bounding box center [374, 239] width 15 height 15
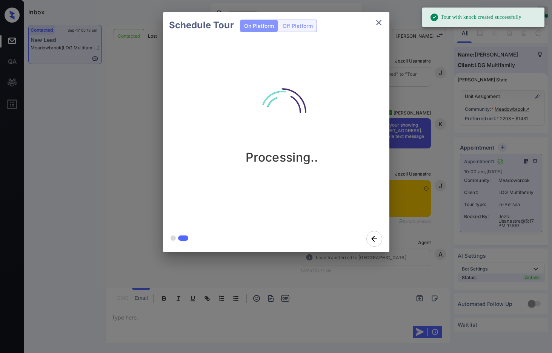
scroll to position [3580, 0]
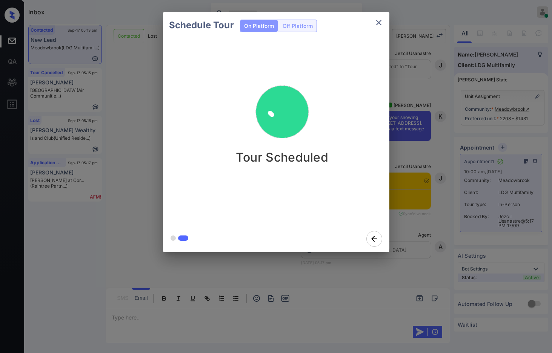
click at [413, 201] on div "Schedule Tour On Platform Off Platform Tour Scheduled" at bounding box center [276, 132] width 552 height 264
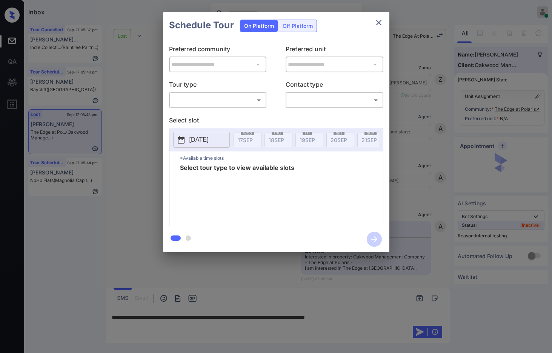
scroll to position [5914, 0]
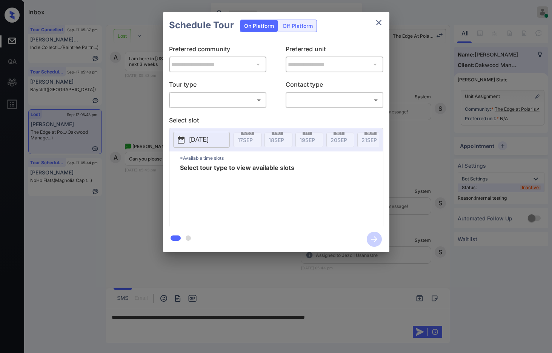
click at [251, 106] on body "Inbox Jezcil Usanastre Online Set yourself offline Set yourself on break Profil…" at bounding box center [276, 176] width 552 height 353
click at [482, 125] on div at bounding box center [276, 176] width 552 height 353
click at [379, 23] on icon "close" at bounding box center [378, 22] width 9 height 9
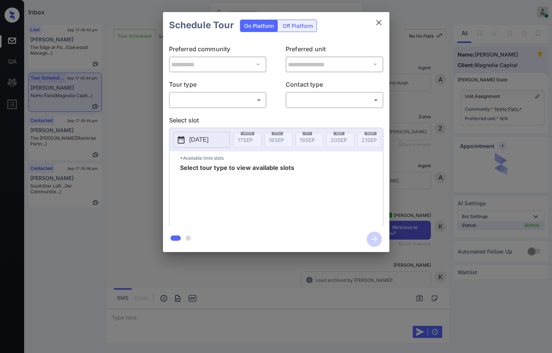
scroll to position [589, 0]
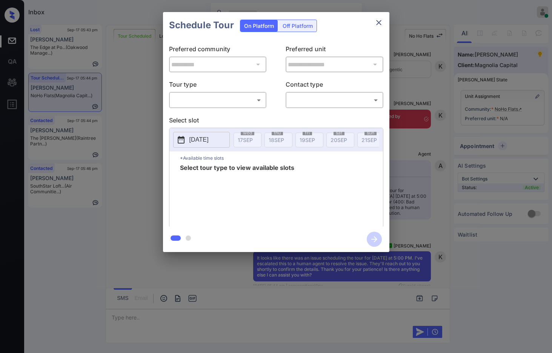
click at [227, 90] on p "Tour type" at bounding box center [218, 86] width 98 height 12
click at [225, 101] on body "Inbox Jezcil Usanastre Online Set yourself offline Set yourself on break Profil…" at bounding box center [276, 176] width 552 height 353
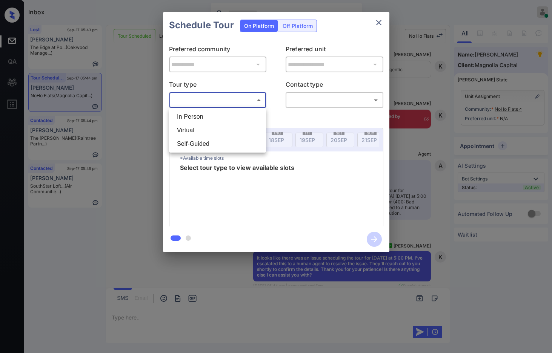
click at [223, 110] on ul "In Person Virtual Self-Guided" at bounding box center [217, 130] width 97 height 45
click at [224, 111] on li "In Person" at bounding box center [217, 117] width 93 height 14
type input "********"
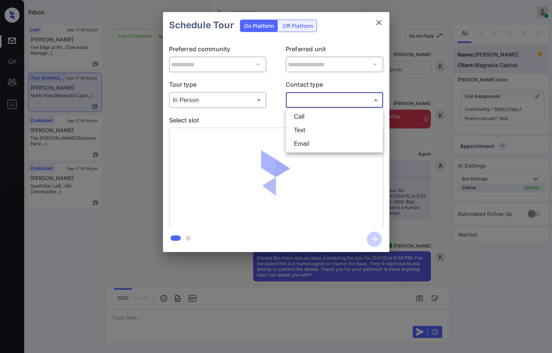
click at [292, 100] on body "Inbox Jezcil Usanastre Online Set yourself offline Set yourself on break Profil…" at bounding box center [276, 176] width 552 height 353
click at [302, 135] on li "Text" at bounding box center [334, 131] width 93 height 14
type input "****"
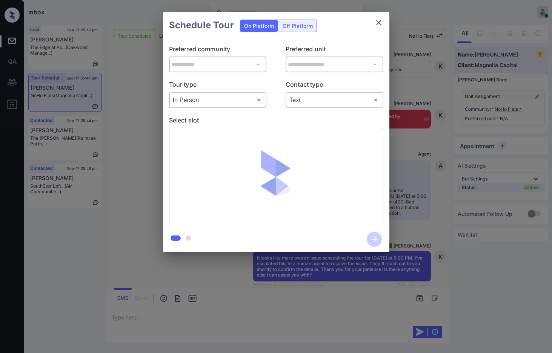
click at [343, 172] on div at bounding box center [276, 178] width 214 height 101
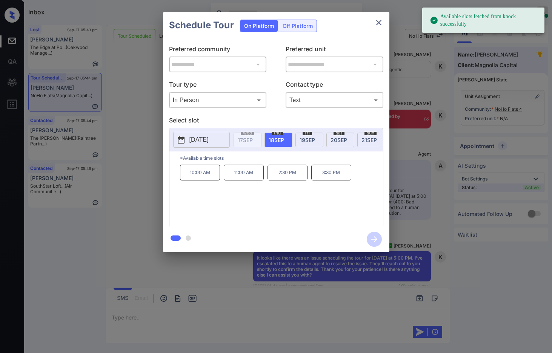
click at [342, 140] on span "[DATE]" at bounding box center [338, 140] width 17 height 6
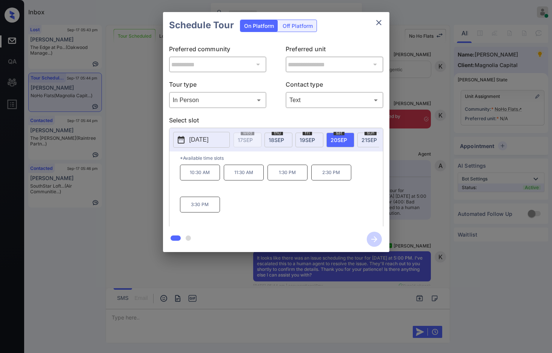
click at [121, 189] on div "**********" at bounding box center [276, 132] width 552 height 264
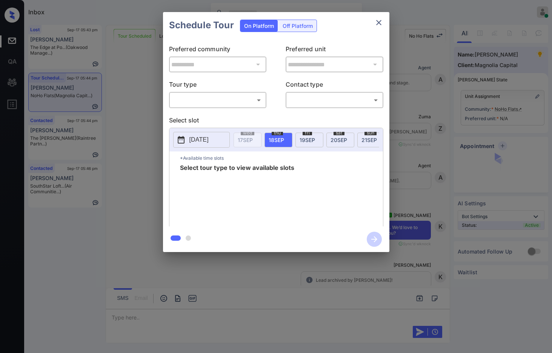
scroll to position [664, 0]
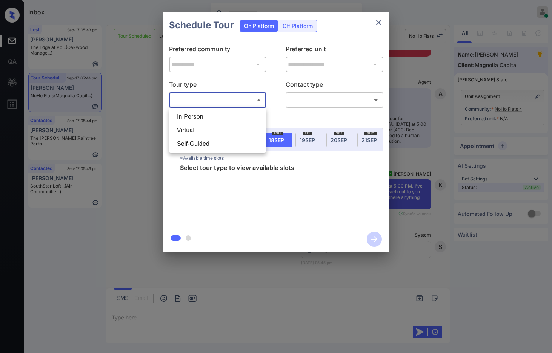
click at [248, 98] on body "Inbox Jezcil Usanastre Online Set yourself offline Set yourself on break Profil…" at bounding box center [276, 176] width 552 height 353
click at [216, 114] on li "In Person" at bounding box center [217, 117] width 93 height 14
type input "********"
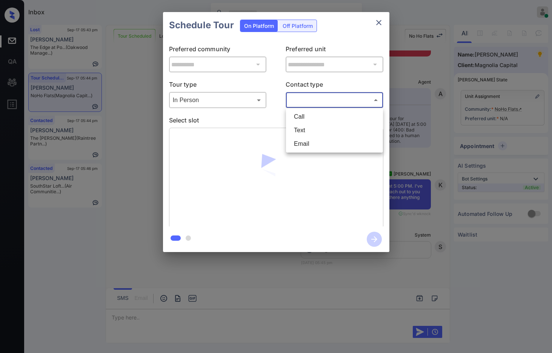
click at [305, 101] on body "Inbox Jezcil Usanastre Online Set yourself offline Set yourself on break Profil…" at bounding box center [276, 176] width 552 height 353
click at [305, 131] on li "Text" at bounding box center [334, 131] width 93 height 14
type input "****"
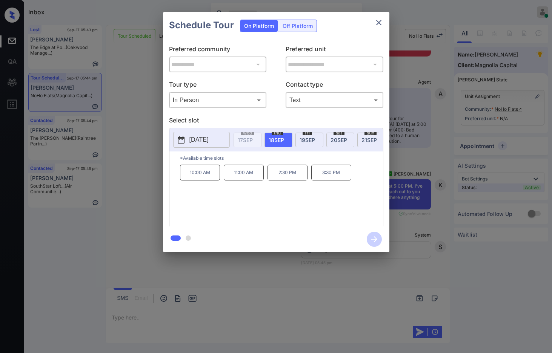
click at [343, 138] on span "20 SEP" at bounding box center [338, 140] width 17 height 6
drag, startPoint x: 185, startPoint y: 209, endPoint x: 210, endPoint y: 210, distance: 24.9
click at [210, 210] on p "3:30 PM" at bounding box center [200, 205] width 40 height 16
copy p "3:30 PM"
click at [139, 157] on div "**********" at bounding box center [276, 132] width 552 height 264
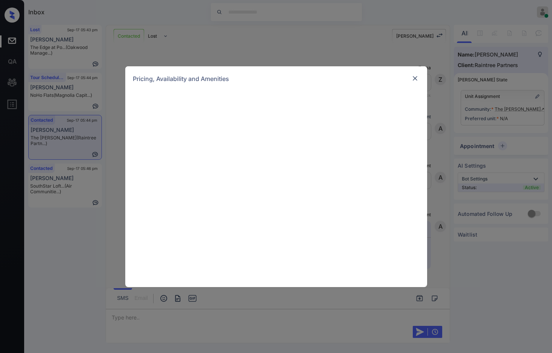
scroll to position [535, 0]
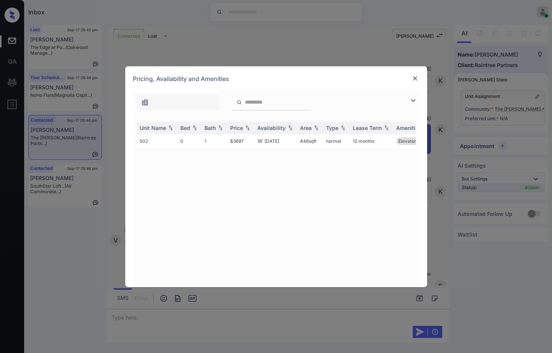
click at [414, 103] on img at bounding box center [412, 100] width 9 height 9
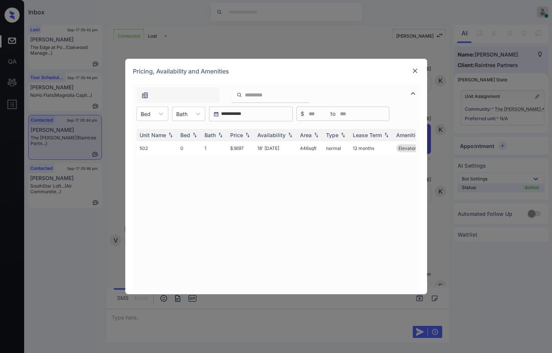
click at [413, 68] on img at bounding box center [415, 71] width 8 height 8
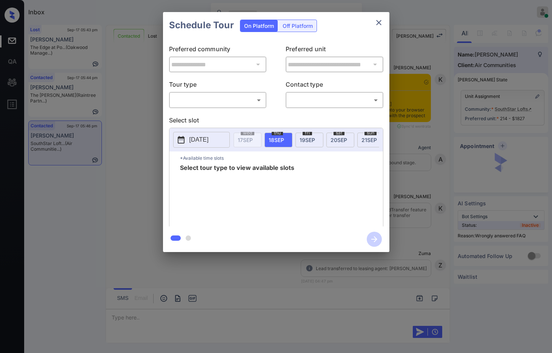
scroll to position [4886, 0]
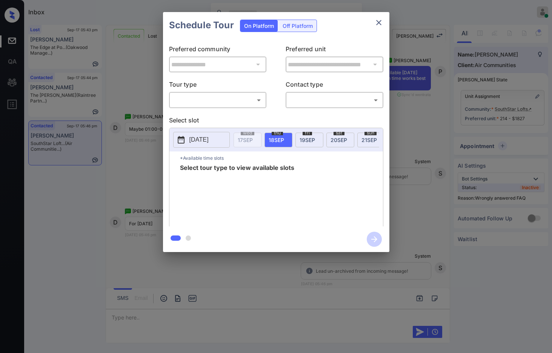
click at [203, 109] on div "**********" at bounding box center [276, 132] width 226 height 188
click at [208, 104] on body "Inbox Jezcil Usanastre Online Set yourself offline Set yourself on break Profil…" at bounding box center [276, 176] width 552 height 353
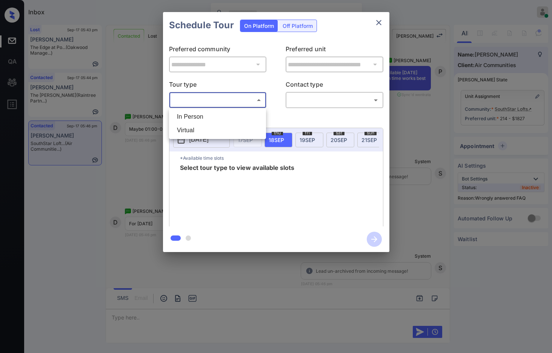
click at [210, 114] on li "In Person" at bounding box center [217, 117] width 93 height 14
type input "********"
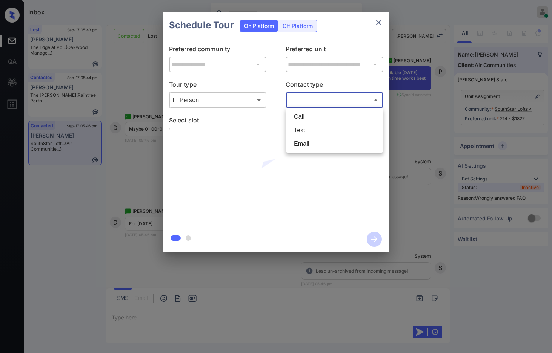
click at [305, 100] on body "Inbox Jezcil Usanastre Online Set yourself offline Set yourself on break Profil…" at bounding box center [276, 176] width 552 height 353
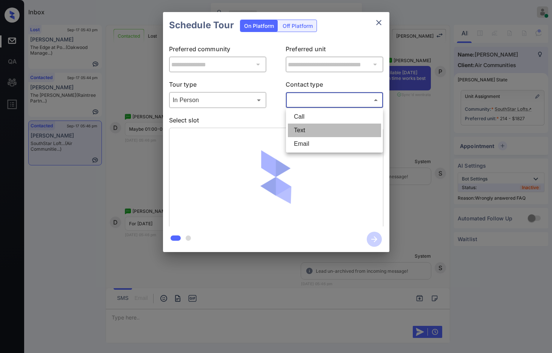
click at [309, 125] on li "Text" at bounding box center [334, 131] width 93 height 14
type input "****"
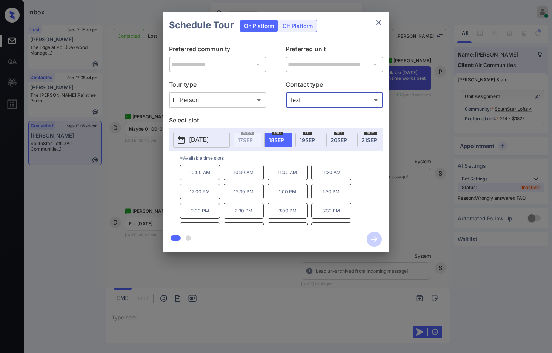
click at [368, 137] on span "[DATE]" at bounding box center [368, 140] width 15 height 6
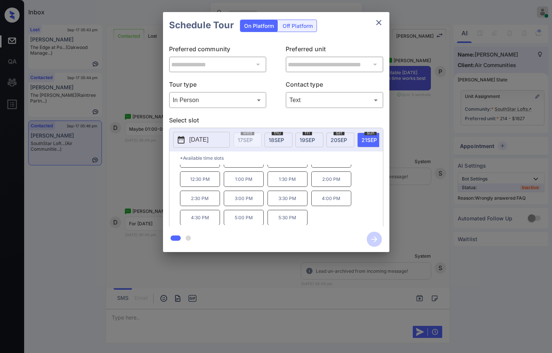
scroll to position [13, 0]
click at [142, 194] on div "**********" at bounding box center [276, 132] width 552 height 264
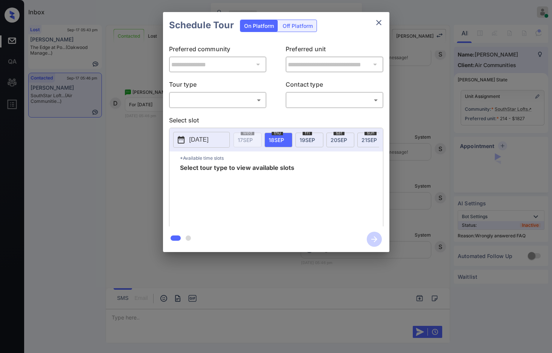
click at [226, 99] on body "Inbox Jezcil Usanastre Online Set yourself offline Set yourself on break Profil…" at bounding box center [276, 176] width 552 height 353
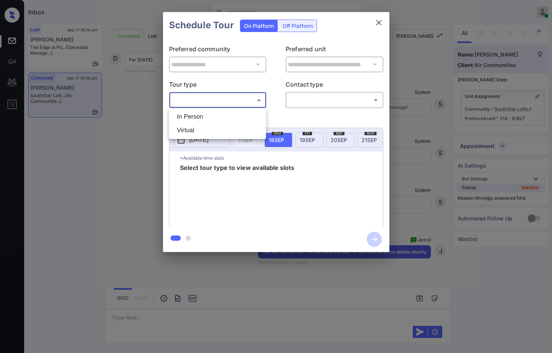
click at [227, 115] on li "In Person" at bounding box center [217, 117] width 93 height 14
type input "********"
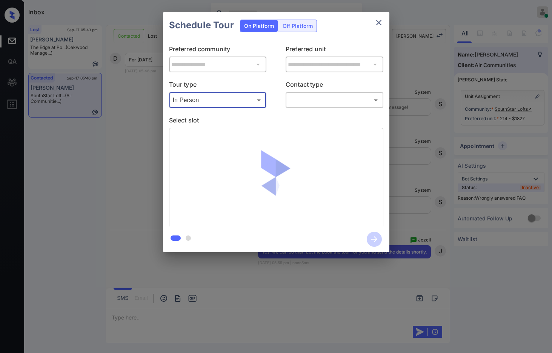
scroll to position [5082, 0]
click at [298, 100] on body "Inbox Jezcil Usanastre Online Set yourself offline Set yourself on break Profil…" at bounding box center [276, 176] width 552 height 353
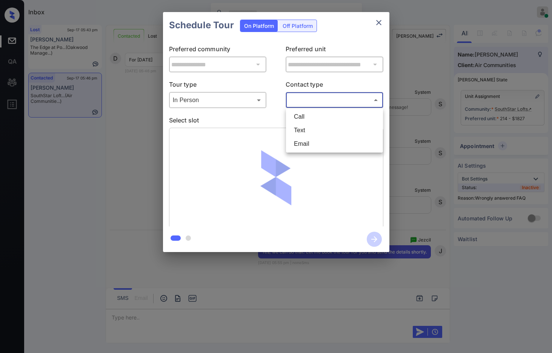
click at [307, 134] on li "Text" at bounding box center [334, 131] width 93 height 14
type input "****"
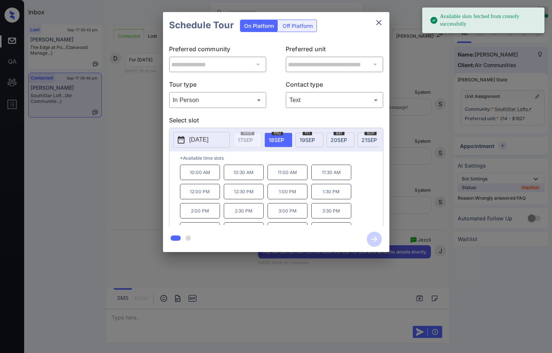
click at [367, 140] on span "[DATE]" at bounding box center [368, 140] width 15 height 6
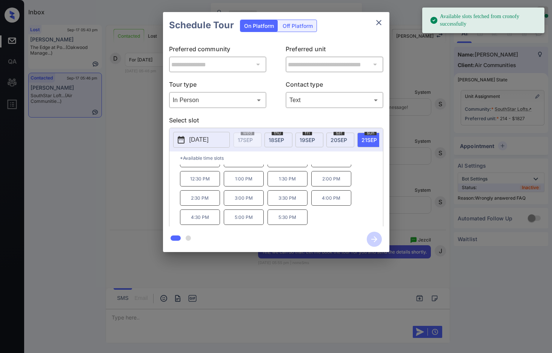
click at [249, 184] on p "1:00 PM" at bounding box center [244, 178] width 40 height 15
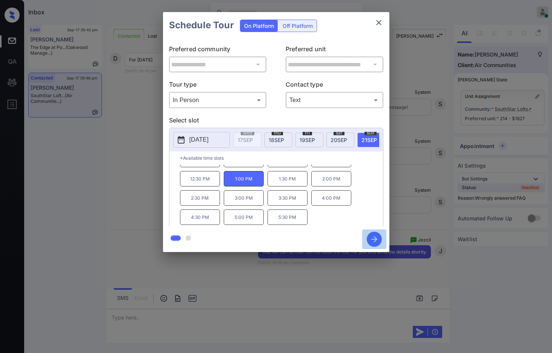
click at [379, 238] on icon "button" at bounding box center [374, 239] width 15 height 15
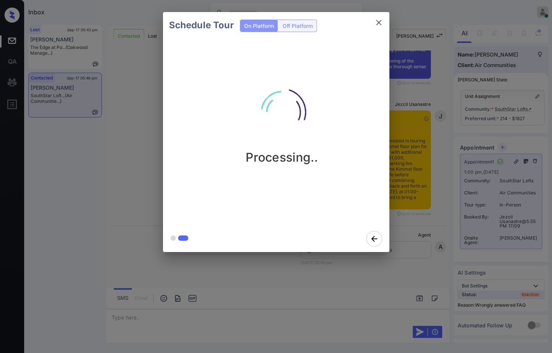
scroll to position [5515, 0]
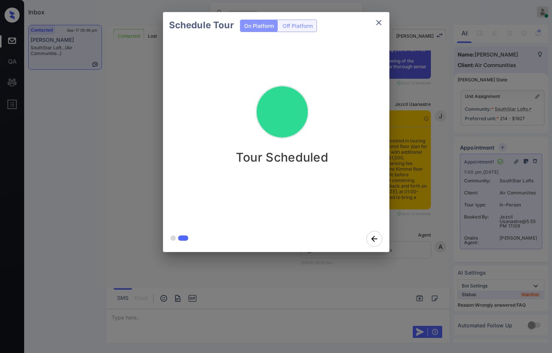
click at [103, 167] on div "Schedule Tour On Platform Off Platform Tour Scheduled" at bounding box center [276, 132] width 552 height 264
